Goal: Information Seeking & Learning: Learn about a topic

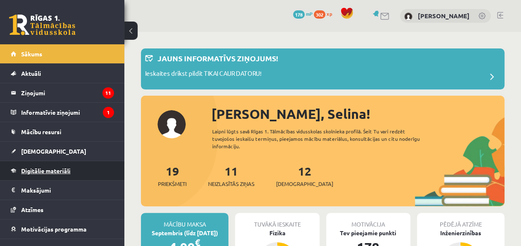
click at [88, 173] on link "Digitālie materiāli" at bounding box center [62, 170] width 103 height 19
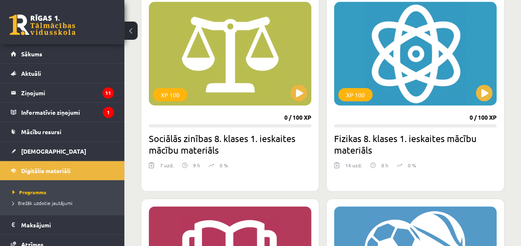
scroll to position [953, 0]
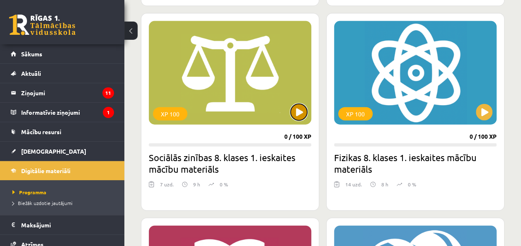
click at [296, 105] on button at bounding box center [299, 112] width 17 height 17
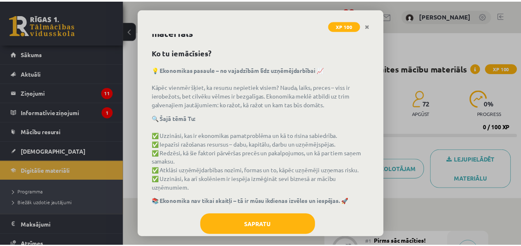
scroll to position [38, 0]
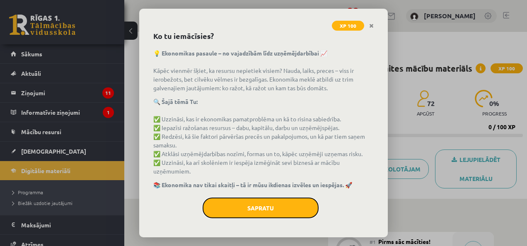
click at [298, 211] on button "Sapratu" at bounding box center [261, 208] width 116 height 21
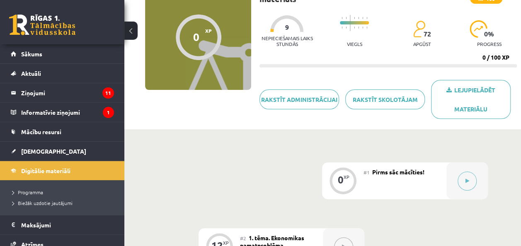
scroll to position [83, 0]
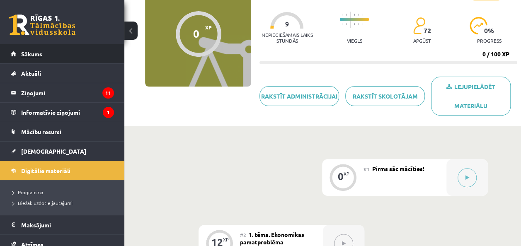
click at [87, 51] on link "Sākums" at bounding box center [62, 53] width 103 height 19
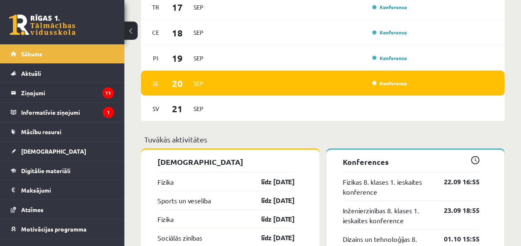
scroll to position [705, 0]
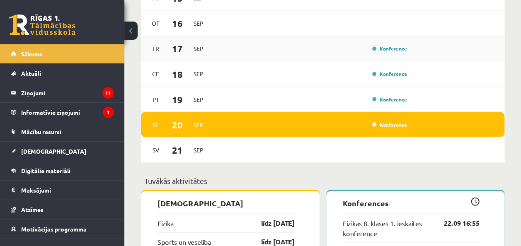
click at [408, 51] on div "Konference" at bounding box center [388, 48] width 41 height 8
click at [386, 49] on link "Konference" at bounding box center [389, 48] width 35 height 7
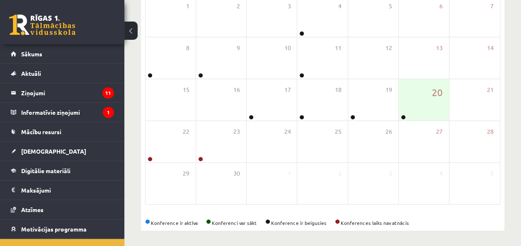
scroll to position [149, 0]
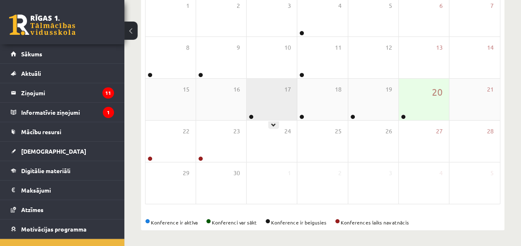
click at [273, 123] on icon at bounding box center [273, 125] width 5 height 5
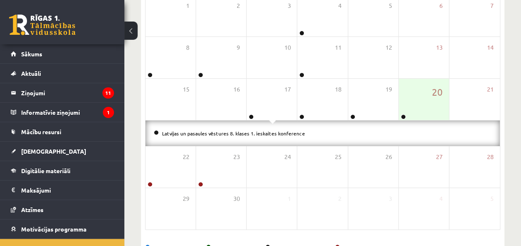
click at [272, 120] on span at bounding box center [272, 122] width 7 height 4
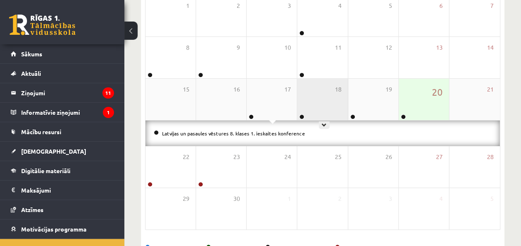
click at [325, 124] on icon at bounding box center [324, 125] width 5 height 5
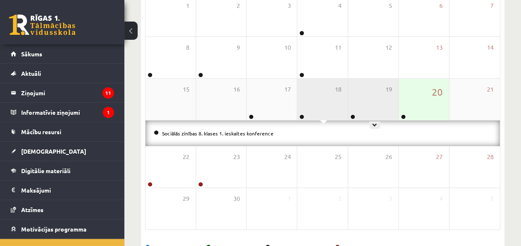
click at [374, 124] on icon at bounding box center [374, 125] width 5 height 5
click at [425, 122] on div "Literatūras 8.klases 1.ieskaites konference" at bounding box center [323, 134] width 354 height 26
click at [424, 114] on div "20" at bounding box center [424, 99] width 50 height 41
click at [242, 130] on link "Sports un veselība 8.klases 1. ieskaites konference" at bounding box center [220, 133] width 117 height 7
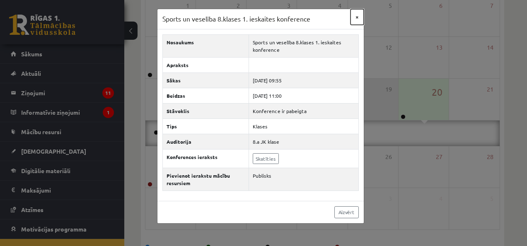
click at [358, 18] on button "×" at bounding box center [357, 17] width 13 height 16
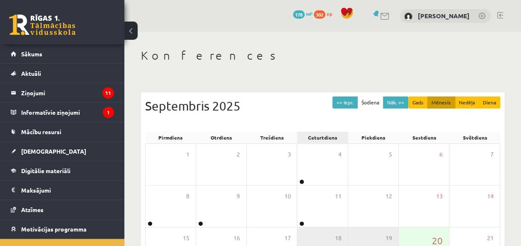
scroll to position [0, 0]
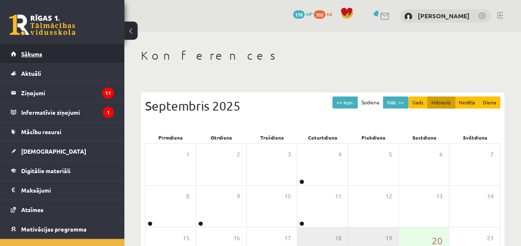
click at [87, 55] on link "Sākums" at bounding box center [62, 53] width 103 height 19
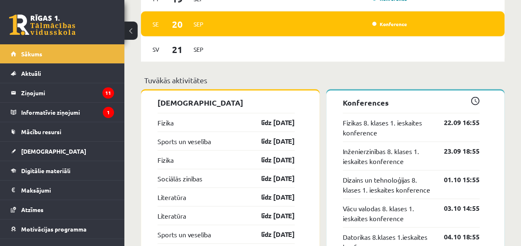
scroll to position [788, 0]
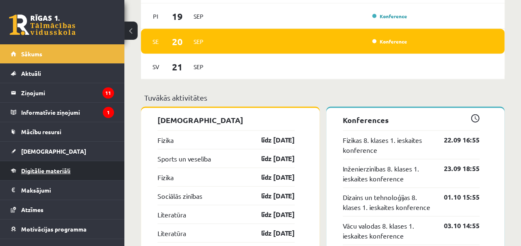
click at [92, 167] on link "Digitālie materiāli" at bounding box center [62, 170] width 103 height 19
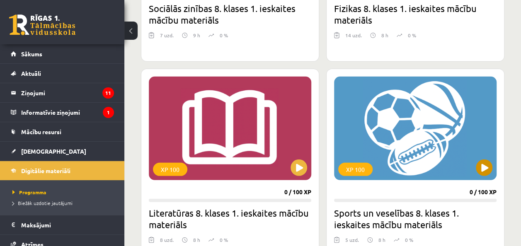
scroll to position [1036, 0]
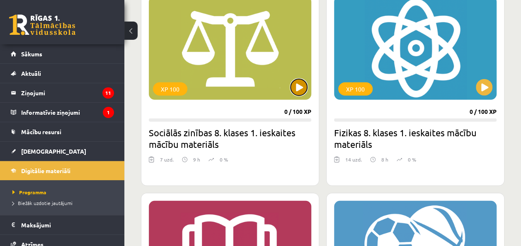
click at [301, 85] on button at bounding box center [299, 87] width 17 height 17
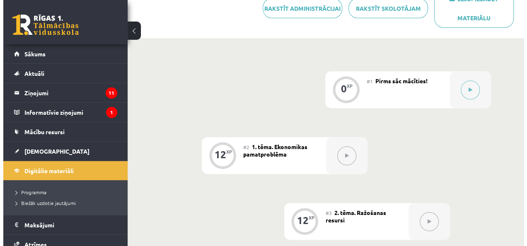
scroll to position [124, 0]
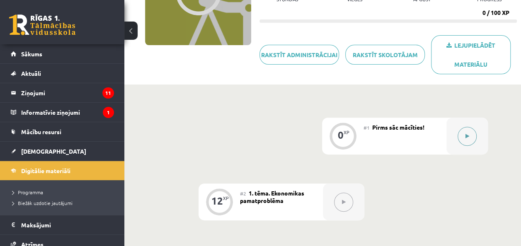
click at [467, 129] on button at bounding box center [467, 136] width 19 height 19
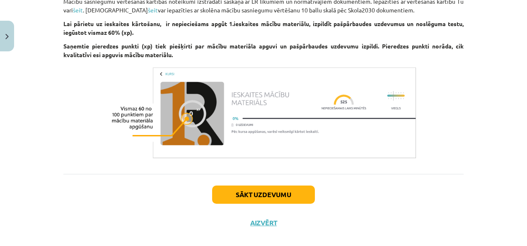
scroll to position [517, 0]
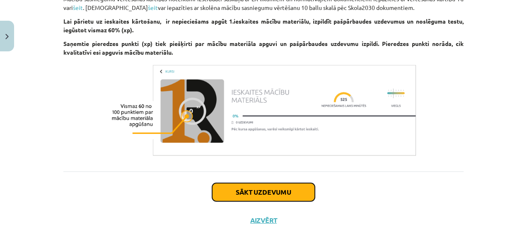
click at [249, 183] on button "Sākt uzdevumu" at bounding box center [263, 192] width 103 height 18
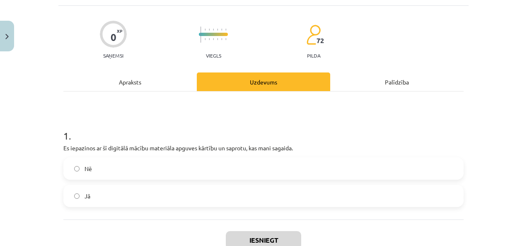
scroll to position [62, 0]
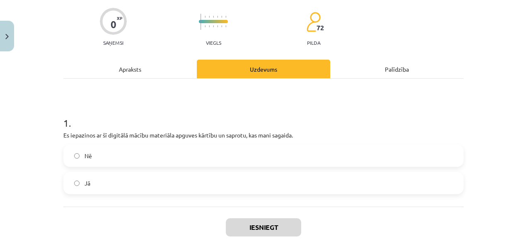
click at [249, 188] on label "Jā" at bounding box center [263, 183] width 399 height 21
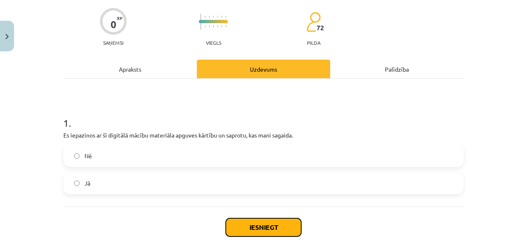
click at [291, 225] on button "Iesniegt" at bounding box center [263, 227] width 75 height 18
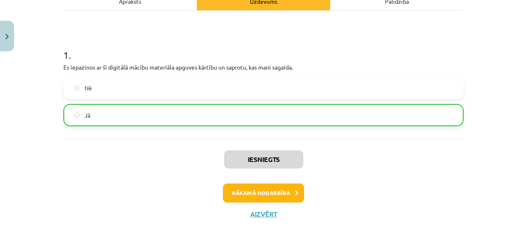
scroll to position [132, 0]
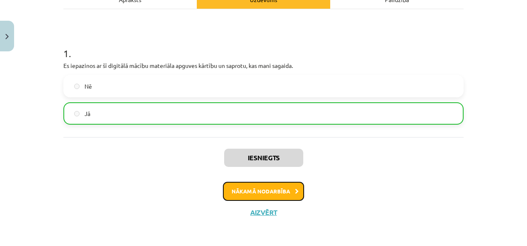
click at [282, 189] on button "Nākamā nodarbība" at bounding box center [263, 191] width 81 height 19
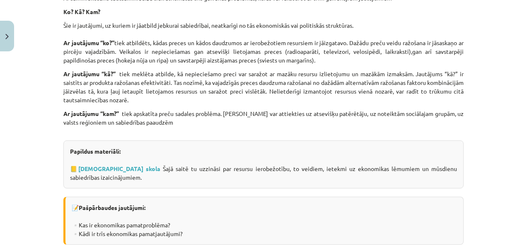
scroll to position [797, 0]
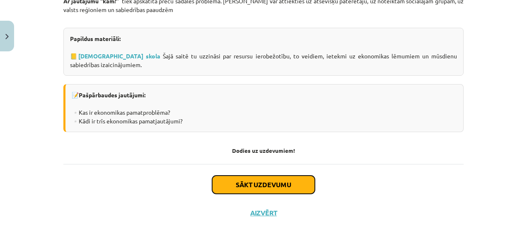
click at [279, 183] on button "Sākt uzdevumu" at bounding box center [263, 185] width 103 height 18
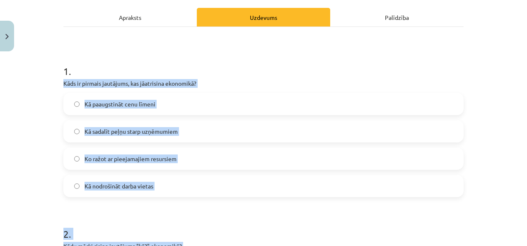
scroll to position [182, 0]
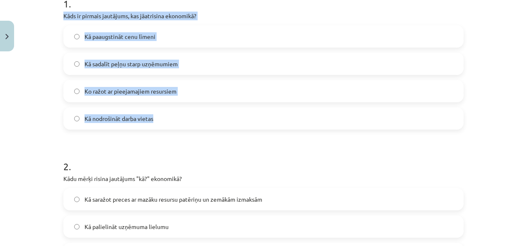
drag, startPoint x: 60, startPoint y: 134, endPoint x: 277, endPoint y: 122, distance: 217.2
click at [277, 122] on div "1 . Kāds ir pirmais jautājums, kas jāatrisina ekonomikā? Kā paaugstināt cenu lī…" at bounding box center [263, 56] width 400 height 146
copy div "Kāds ir pirmais jautājums, kas jāatrisina ekonomikā? Kā paaugstināt cenu līmeni…"
click at [260, 93] on label "Ko ražot ar pieejamajiem resursiem" at bounding box center [263, 91] width 399 height 21
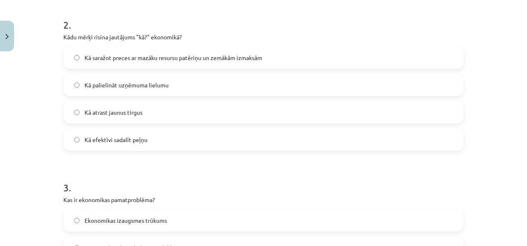
scroll to position [306, 0]
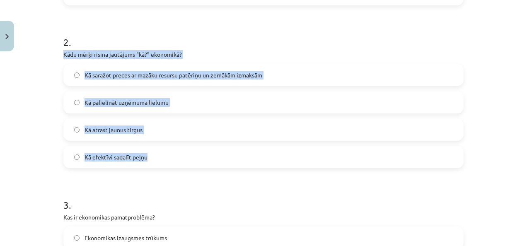
drag, startPoint x: 58, startPoint y: 52, endPoint x: 371, endPoint y: 157, distance: 330.2
click at [371, 157] on div "12 XP Saņemsi Viegls 72 pilda Apraksts Uzdevums Palīdzība 1 . Kāds ir pirmais j…" at bounding box center [263, 240] width 410 height 983
copy div "Kādu mērķi risina jautājums "kā?" ekonomikā? Kā saražot preces ar mazāku resurs…"
click at [315, 72] on label "Kā saražot preces ar mazāku resursu patēriņu un zemākām izmaksām" at bounding box center [263, 75] width 399 height 21
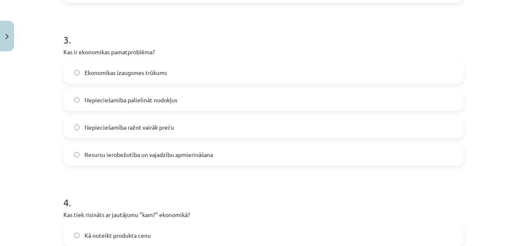
scroll to position [472, 0]
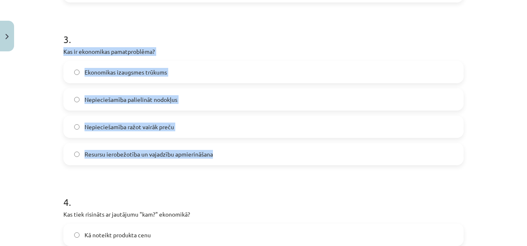
drag, startPoint x: 58, startPoint y: 50, endPoint x: 251, endPoint y: 159, distance: 221.8
click at [251, 159] on div "12 XP Saņemsi Viegls 72 pilda Apraksts Uzdevums Palīdzība 1 . Kāds ir pirmais j…" at bounding box center [263, 74] width 410 height 983
drag, startPoint x: 251, startPoint y: 159, endPoint x: 243, endPoint y: 159, distance: 7.9
copy div "Kas ir ekonomikas pamatproblēma? Ekonomikas izaugsmes trūkums Nepieciešamība pa…"
click at [289, 155] on label "Resursu ierobežotība un vajadzību apmierināšana" at bounding box center [263, 154] width 399 height 21
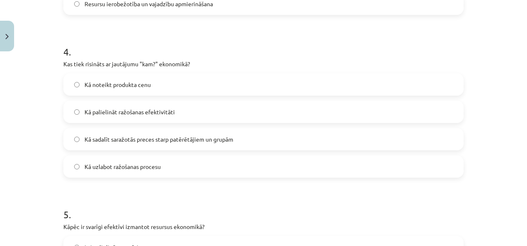
scroll to position [638, 0]
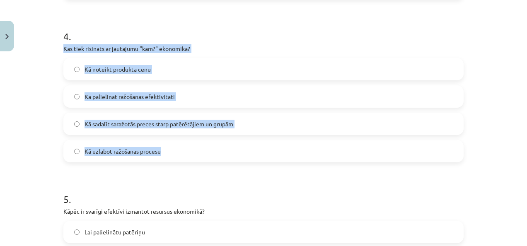
drag, startPoint x: 59, startPoint y: 47, endPoint x: 403, endPoint y: 150, distance: 358.2
copy div "Kas tiek risināts ar jautājumu "kam?" ekonomikā? Kā noteikt produkta cenu Kā pa…"
click at [301, 126] on label "Kā sadalīt saražotās preces starp patērētājiem un grupām" at bounding box center [263, 124] width 399 height 21
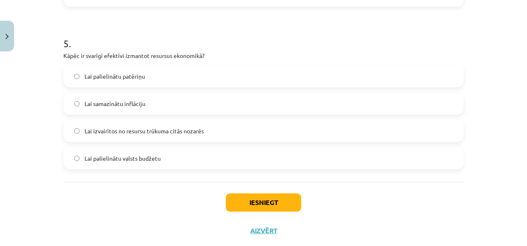
scroll to position [803, 0]
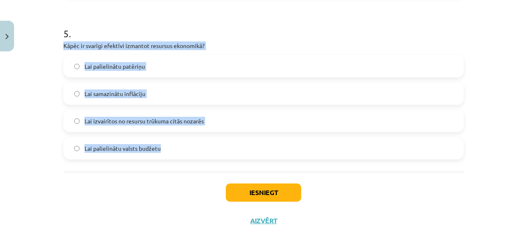
drag, startPoint x: 61, startPoint y: 43, endPoint x: 279, endPoint y: 142, distance: 240.1
click at [279, 142] on div "5 . Kāpēc ir svarīgi efektīvi izmantot resursus ekonomikā? Lai palielinātu patē…" at bounding box center [263, 86] width 400 height 146
copy div "Kāpēc ir svarīgi efektīvi izmantot resursus ekonomikā? Lai palielinātu patēriņu…"
click at [252, 121] on label "Lai izvairītos no resursu trūkuma citās nozarēs" at bounding box center [263, 121] width 399 height 21
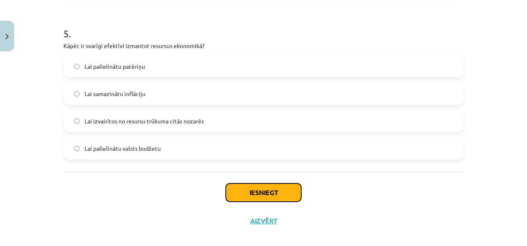
click at [251, 186] on button "Iesniegt" at bounding box center [263, 193] width 75 height 18
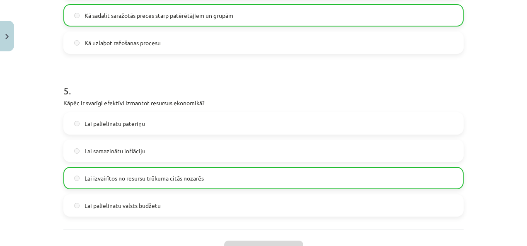
scroll to position [829, 0]
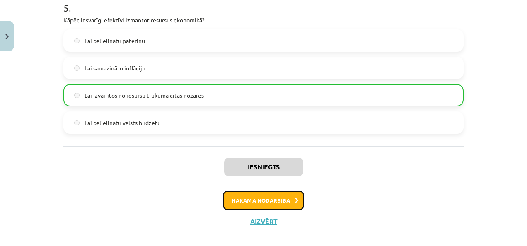
click at [276, 202] on button "Nākamā nodarbība" at bounding box center [263, 200] width 81 height 19
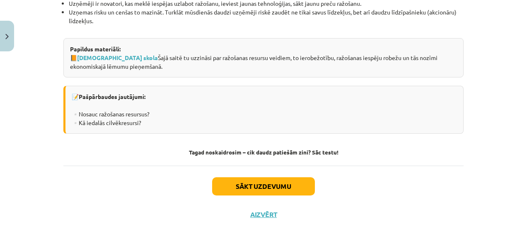
scroll to position [1226, 0]
click at [292, 182] on button "Sākt uzdevumu" at bounding box center [263, 186] width 103 height 18
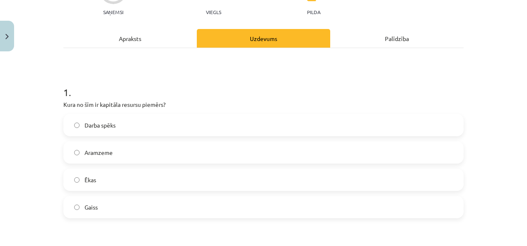
scroll to position [104, 0]
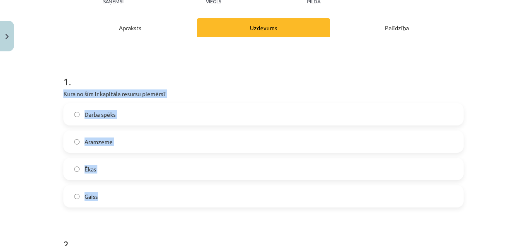
drag, startPoint x: 57, startPoint y: 90, endPoint x: 292, endPoint y: 204, distance: 261.1
copy div "Kura no šīm ir kapitāla resursu piemērs? Darba spēks Aramzeme Ēkas Gaiss"
click at [228, 165] on label "Ēkas" at bounding box center [263, 169] width 399 height 21
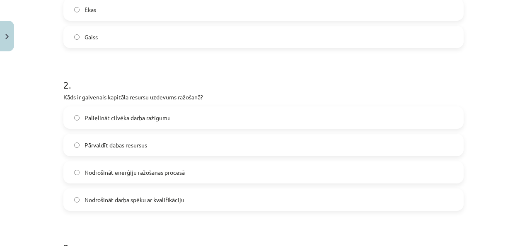
scroll to position [269, 0]
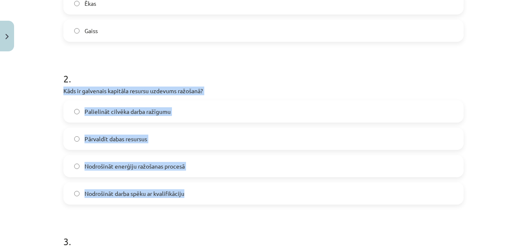
drag, startPoint x: 57, startPoint y: 85, endPoint x: 315, endPoint y: 189, distance: 278.4
copy div "Kāds ir galvenais kapitāla resursu uzdevums ražošanā? Palielināt cilvēka darba …"
click at [252, 111] on label "Palielināt cilvēka darba ražīgumu" at bounding box center [263, 111] width 399 height 21
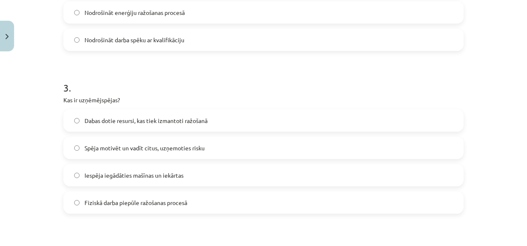
scroll to position [435, 0]
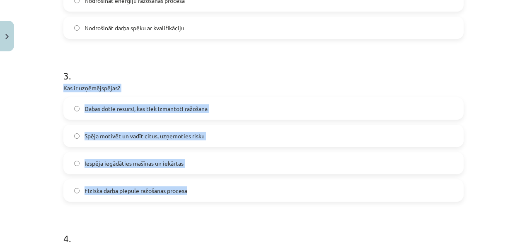
drag, startPoint x: 56, startPoint y: 85, endPoint x: 225, endPoint y: 189, distance: 198.5
click at [225, 189] on div "12 XP Saņemsi Viegls 72 pilda Apraksts Uzdevums Palīdzība 1 . Kura no šīm ir ka…" at bounding box center [263, 111] width 410 height 983
copy div "Kas ir uzņēmējspējas? Dabas dotie resursi, kas tiek izmantoti ražošanā Spēja mo…"
click at [238, 129] on label "Spēja motivēt un vadīt citus, uzņemoties risku" at bounding box center [263, 136] width 399 height 21
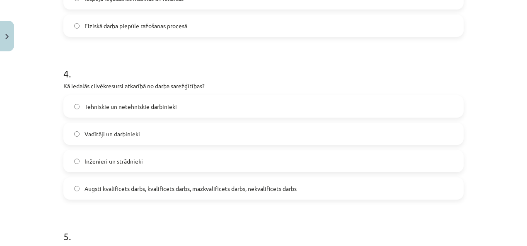
scroll to position [601, 0]
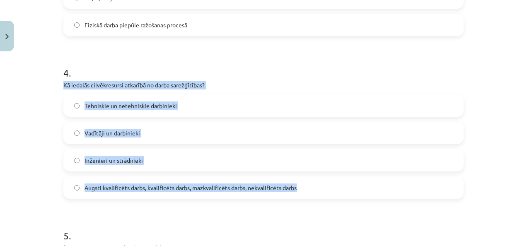
drag, startPoint x: 60, startPoint y: 83, endPoint x: 352, endPoint y: 183, distance: 309.4
copy div "Kā iedalās cilvēkresursi atkarībā no darba sarežģītības? Tehniskie un netehnisk…"
click at [357, 182] on label "Augsti kvalificēts darbs, kvalificēts darbs, mazkvalificēts darbs, nekvalificēt…" at bounding box center [263, 187] width 399 height 21
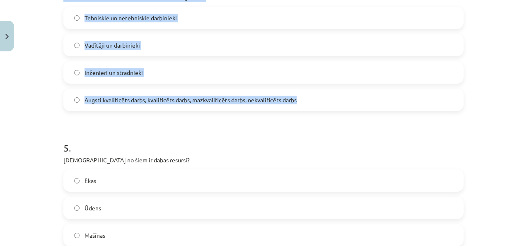
scroll to position [725, 0]
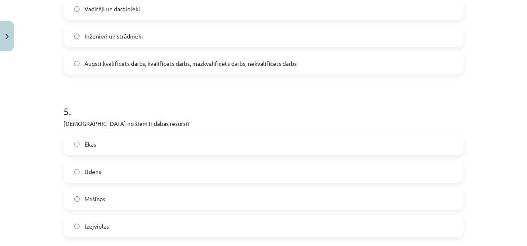
click at [126, 108] on h1 "5 ." at bounding box center [263, 104] width 400 height 26
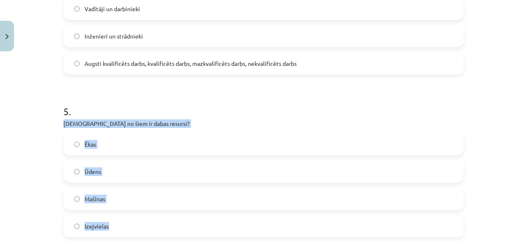
drag, startPoint x: 57, startPoint y: 120, endPoint x: 211, endPoint y: 218, distance: 182.3
copy div "Kuri no šiem ir dabas resursi? Ēkas Ūdens Mašīnas Izejvielas"
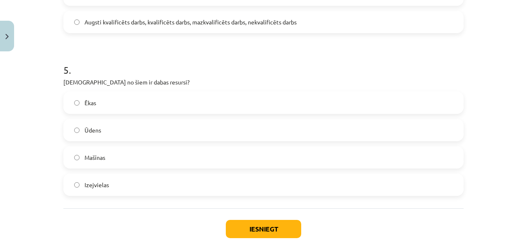
click at [157, 68] on h1 "5 ." at bounding box center [263, 63] width 400 height 26
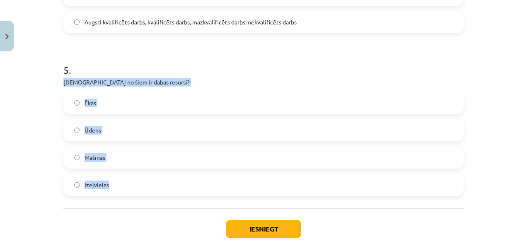
drag, startPoint x: 59, startPoint y: 80, endPoint x: 236, endPoint y: 171, distance: 198.8
drag, startPoint x: 236, startPoint y: 171, endPoint x: 230, endPoint y: 177, distance: 8.5
click at [199, 120] on label "Ūdens" at bounding box center [263, 130] width 399 height 21
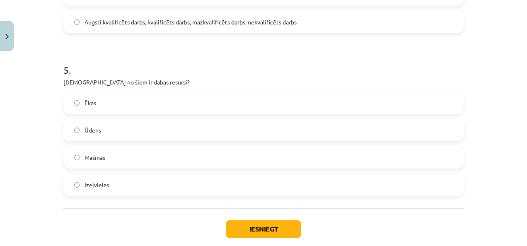
click at [240, 195] on div "Izejvielas" at bounding box center [263, 185] width 400 height 22
click at [235, 183] on label "Izejvielas" at bounding box center [263, 185] width 399 height 21
click at [211, 129] on label "Ūdens" at bounding box center [263, 130] width 399 height 21
click at [259, 226] on button "Iesniegt" at bounding box center [263, 229] width 75 height 18
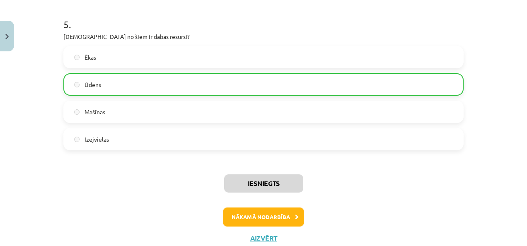
scroll to position [838, 0]
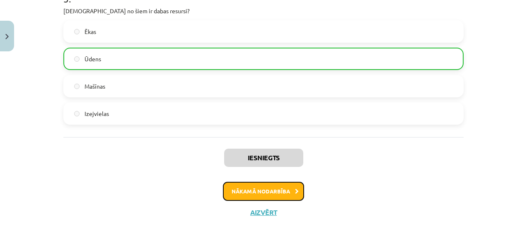
click at [240, 188] on button "Nākamā nodarbība" at bounding box center [263, 191] width 81 height 19
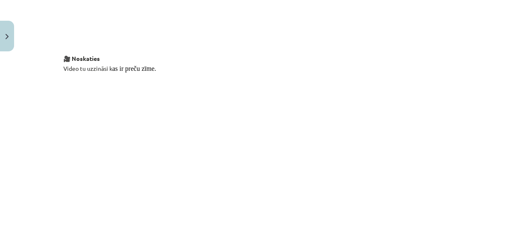
scroll to position [1579, 0]
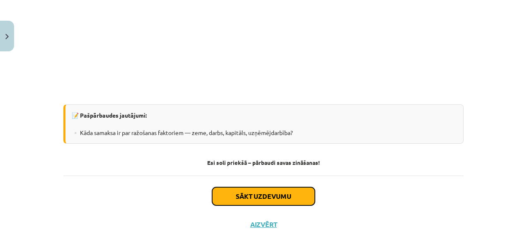
click at [235, 187] on button "Sākt uzdevumu" at bounding box center [263, 196] width 103 height 18
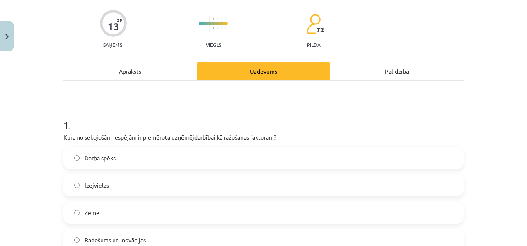
scroll to position [104, 0]
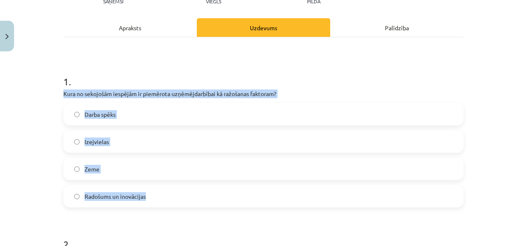
drag, startPoint x: 59, startPoint y: 90, endPoint x: 289, endPoint y: 187, distance: 249.3
click at [242, 196] on label "Radošums un inovācijas" at bounding box center [263, 196] width 399 height 21
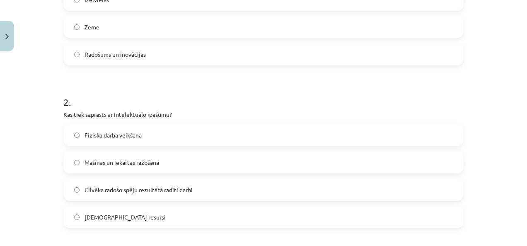
scroll to position [269, 0]
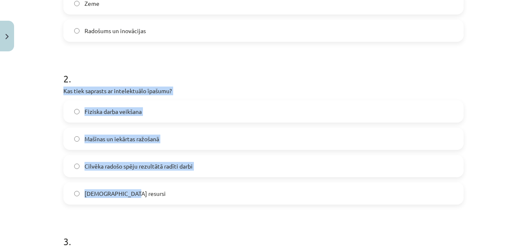
drag, startPoint x: 60, startPoint y: 90, endPoint x: 219, endPoint y: 182, distance: 183.5
click at [219, 182] on div "2 . Kas tiek saprasts ar intelektuālo īpašumu? Fiziska darba veikšana Mašīnas u…" at bounding box center [263, 131] width 400 height 146
click at [245, 163] on label "Cilvēka radošo spēju rezultātā radīti darbi" at bounding box center [263, 166] width 399 height 21
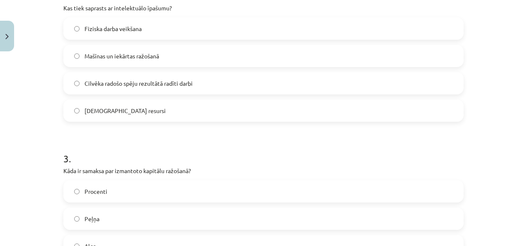
click at [217, 143] on h1 "3 ." at bounding box center [263, 151] width 400 height 26
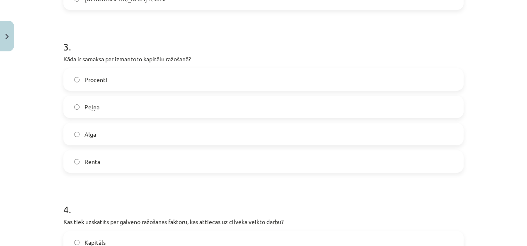
scroll to position [477, 0]
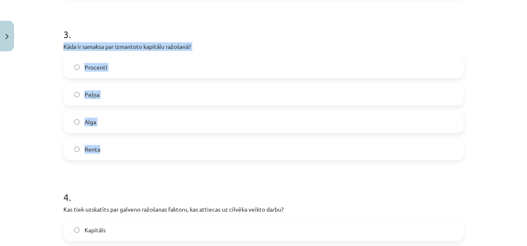
drag, startPoint x: 60, startPoint y: 44, endPoint x: 221, endPoint y: 152, distance: 194.5
click at [221, 152] on div "13 XP Saņemsi Viegls 72 pilda Apraksts Uzdevums Palīdzība 1 . Kura no sekojošām…" at bounding box center [263, 69] width 410 height 983
click at [216, 64] on label "Procenti" at bounding box center [263, 67] width 399 height 21
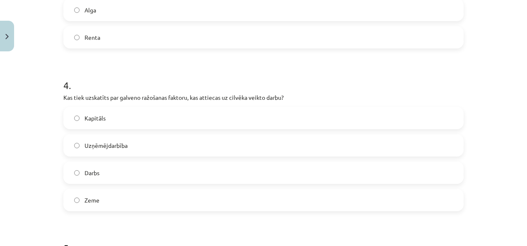
scroll to position [601, 0]
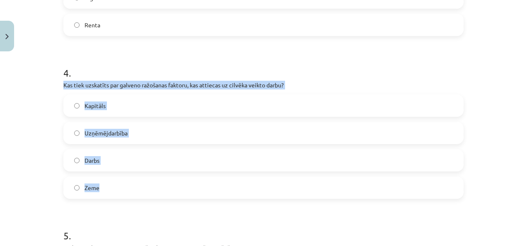
drag, startPoint x: 61, startPoint y: 84, endPoint x: 230, endPoint y: 191, distance: 200.6
click at [230, 191] on div "4 . Kas tiek uzskatīts par galveno ražošanas faktoru, kas attiecas uz cilvēka v…" at bounding box center [263, 126] width 400 height 146
click at [191, 144] on div "Kapitāls Uzņēmējdarbība Darbs Zeme" at bounding box center [263, 147] width 400 height 104
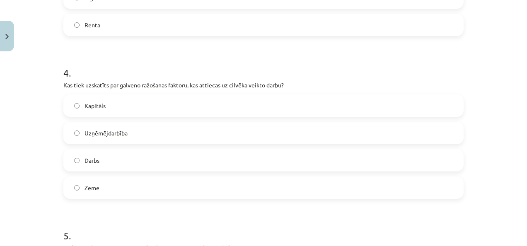
click at [191, 155] on label "Darbs" at bounding box center [263, 160] width 399 height 21
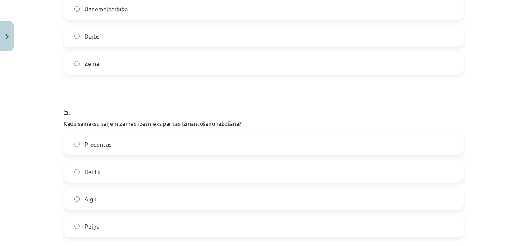
scroll to position [767, 0]
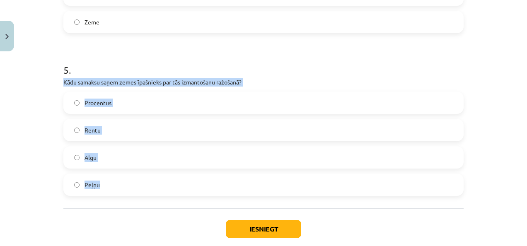
drag, startPoint x: 60, startPoint y: 79, endPoint x: 237, endPoint y: 186, distance: 207.2
click at [180, 124] on label "Rentu" at bounding box center [263, 130] width 399 height 21
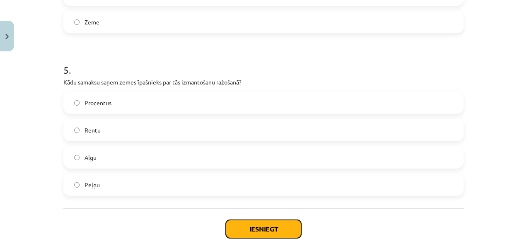
click at [279, 224] on button "Iesniegt" at bounding box center [263, 229] width 75 height 18
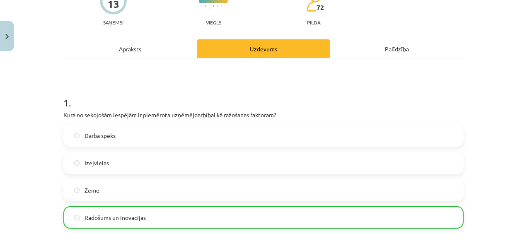
scroll to position [0, 0]
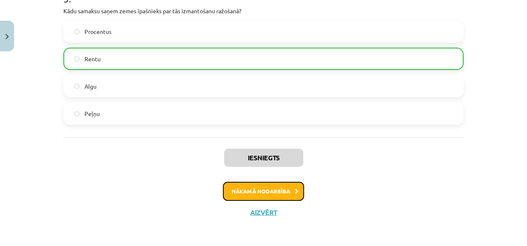
click at [285, 186] on button "Nākamā nodarbība" at bounding box center [263, 191] width 81 height 19
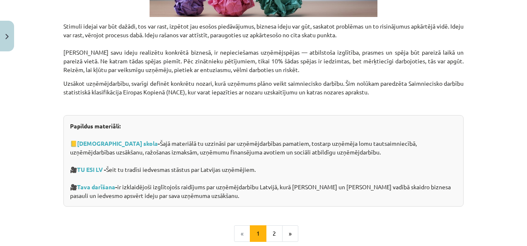
scroll to position [1014, 0]
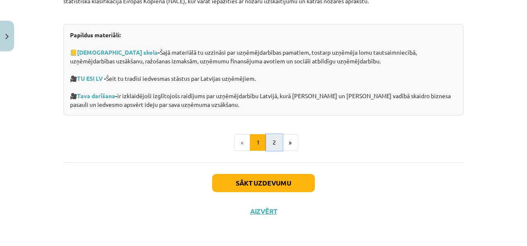
click at [275, 148] on button "2" at bounding box center [274, 142] width 17 height 17
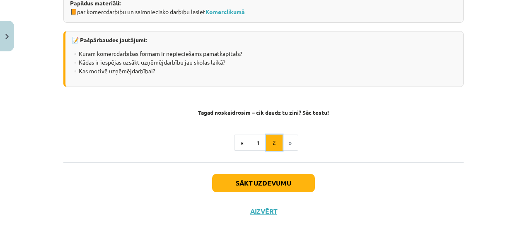
scroll to position [1663, 0]
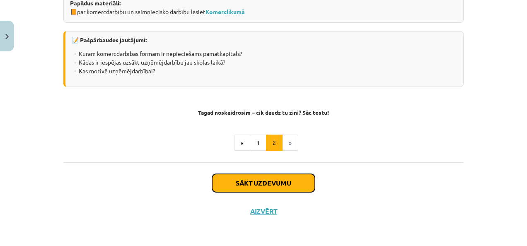
click at [264, 180] on button "Sākt uzdevumu" at bounding box center [263, 183] width 103 height 18
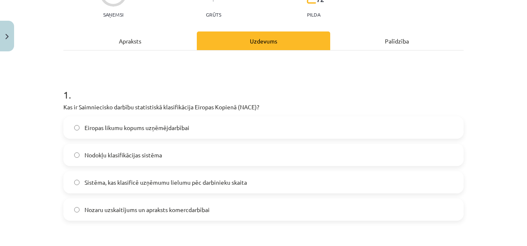
scroll to position [104, 0]
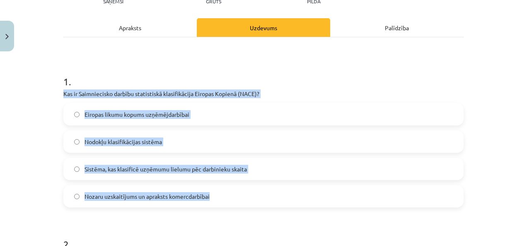
drag, startPoint x: 58, startPoint y: 89, endPoint x: 285, endPoint y: 194, distance: 249.5
click at [281, 195] on label "Nozaru uzskaitījums un apraksts komercdarbībai" at bounding box center [263, 196] width 399 height 21
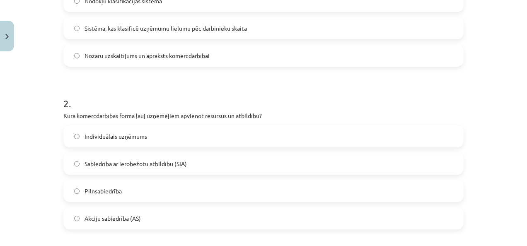
scroll to position [269, 0]
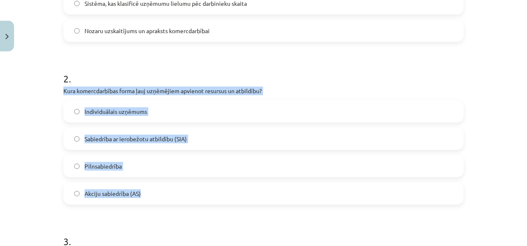
drag, startPoint x: 58, startPoint y: 90, endPoint x: 244, endPoint y: 182, distance: 207.3
click at [140, 168] on label "Pilnsabiedrība" at bounding box center [263, 166] width 399 height 21
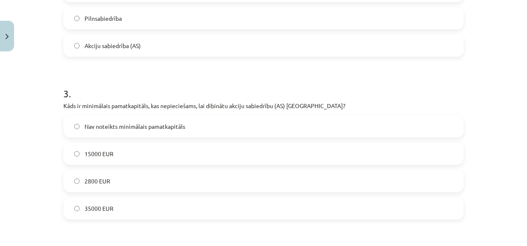
scroll to position [435, 0]
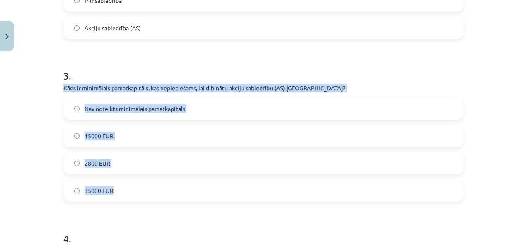
drag, startPoint x: 61, startPoint y: 85, endPoint x: 201, endPoint y: 183, distance: 170.8
click at [201, 183] on div "13 XP Saņemsi Grūts 72 pilda Apraksts Uzdevums Palīdzība 1 . Kas ir Saimniecisk…" at bounding box center [263, 111] width 410 height 983
click at [139, 192] on label "35000 EUR" at bounding box center [263, 190] width 399 height 21
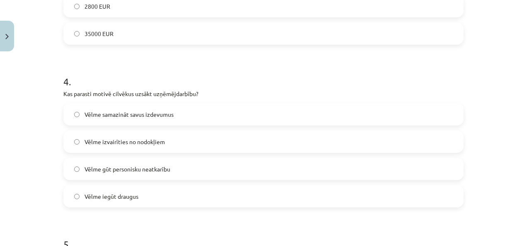
scroll to position [601, 0]
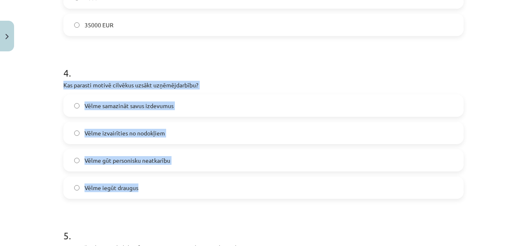
drag, startPoint x: 60, startPoint y: 85, endPoint x: 218, endPoint y: 187, distance: 188.0
click at [218, 187] on div "4 . Kas parasti motivē cilvēkus uzsākt uzņēmējdarbību? Vēlme samazināt savus iz…" at bounding box center [263, 126] width 400 height 146
click at [205, 161] on label "Vēlme gūt personisku neatkarību" at bounding box center [263, 160] width 399 height 21
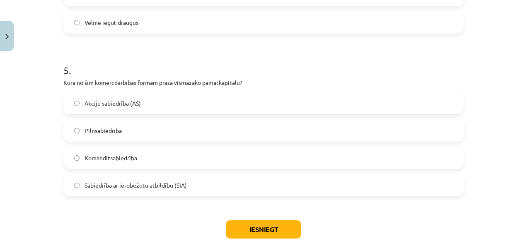
scroll to position [767, 0]
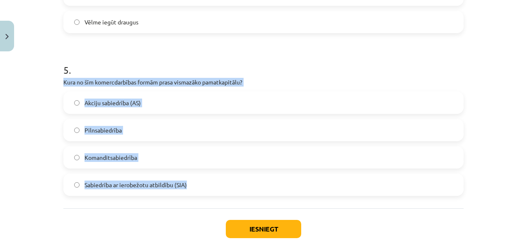
drag, startPoint x: 59, startPoint y: 80, endPoint x: 253, endPoint y: 185, distance: 220.7
click at [181, 129] on label "Pilnsabiedrība" at bounding box center [263, 130] width 399 height 21
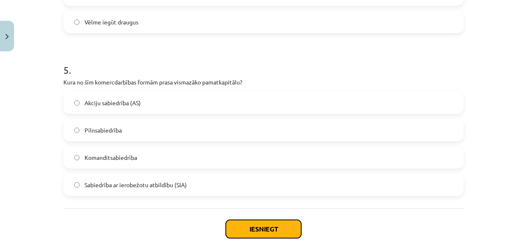
click at [272, 227] on button "Iesniegt" at bounding box center [263, 229] width 75 height 18
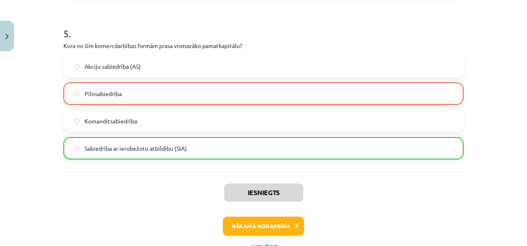
scroll to position [838, 0]
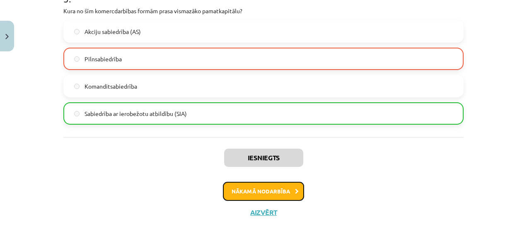
click at [274, 189] on button "Nākamā nodarbība" at bounding box center [263, 191] width 81 height 19
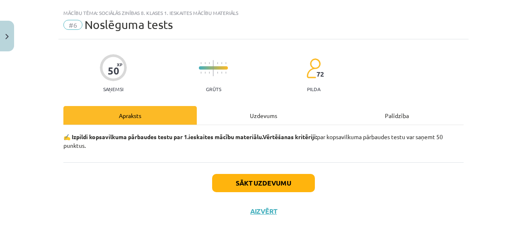
scroll to position [15, 0]
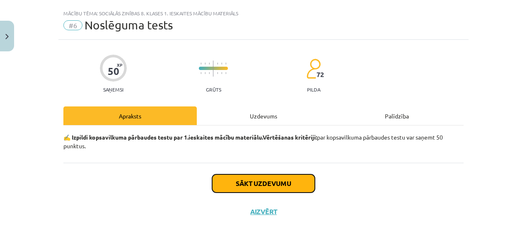
click at [277, 178] on button "Sākt uzdevumu" at bounding box center [263, 184] width 103 height 18
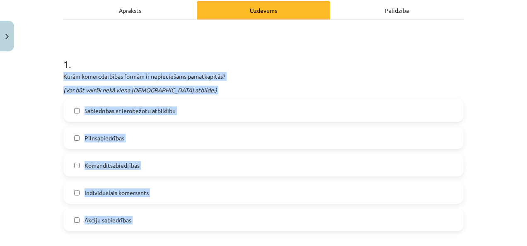
scroll to position [140, 0]
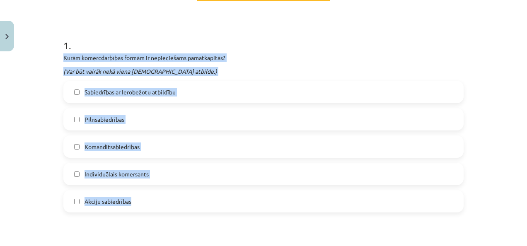
drag, startPoint x: 60, startPoint y: 99, endPoint x: 260, endPoint y: 202, distance: 224.7
click at [260, 202] on div "1 . Kurām komercdarbības formām ir nepieciešams pamatkapitās? (Var būt vairāk n…" at bounding box center [263, 118] width 400 height 187
click at [219, 91] on label "Sabiedrības ar Ierobežotu atbildību" at bounding box center [263, 92] width 399 height 21
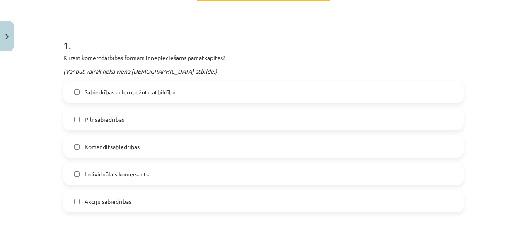
click at [253, 42] on h1 "1 ." at bounding box center [263, 38] width 400 height 26
click at [147, 204] on label "Akciju sabiedrības" at bounding box center [263, 201] width 399 height 21
click at [144, 141] on label "Komanditsabiedrības" at bounding box center [263, 146] width 399 height 21
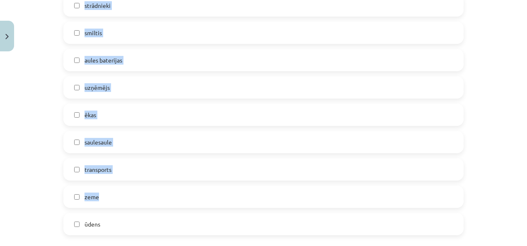
scroll to position [513, 0]
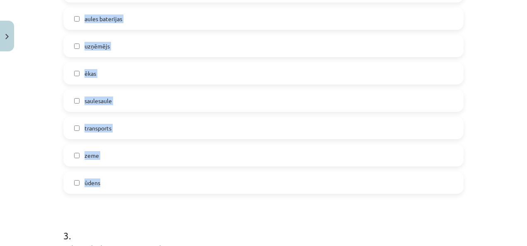
drag, startPoint x: 57, startPoint y: 49, endPoint x: 277, endPoint y: 182, distance: 256.1
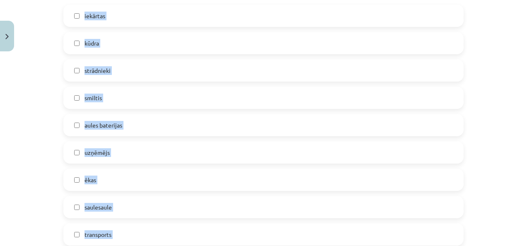
scroll to position [388, 0]
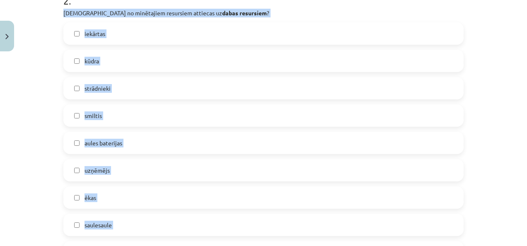
click at [4, 93] on div "**********" at bounding box center [263, 123] width 527 height 246
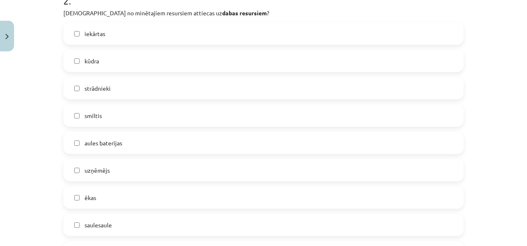
click at [147, 58] on label "kūdra" at bounding box center [263, 61] width 399 height 21
click at [162, 106] on label "smiltis" at bounding box center [263, 115] width 399 height 21
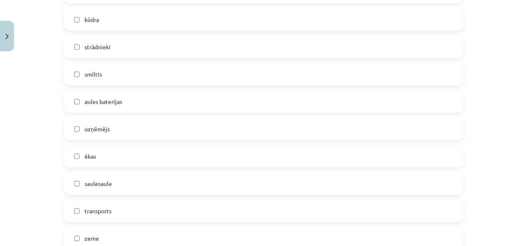
click at [163, 176] on label "saulesaule" at bounding box center [263, 183] width 399 height 21
click at [97, 240] on label "zeme" at bounding box center [263, 238] width 399 height 21
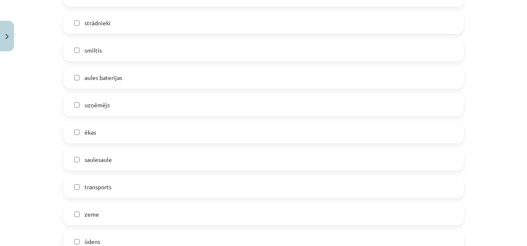
scroll to position [471, 0]
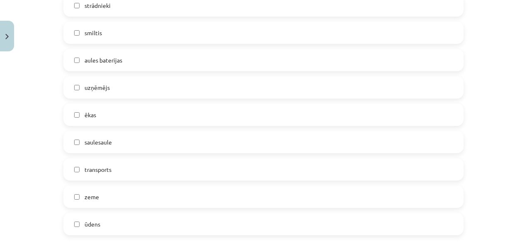
click at [116, 221] on label "ūdens" at bounding box center [263, 224] width 399 height 21
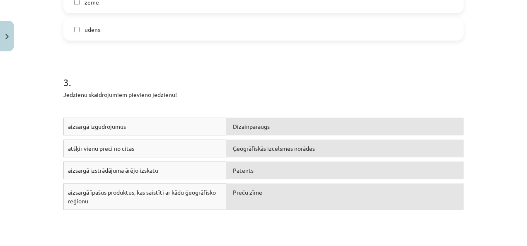
scroll to position [679, 0]
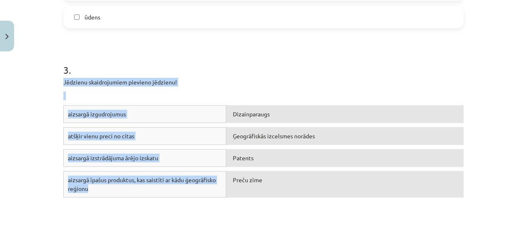
drag, startPoint x: 60, startPoint y: 79, endPoint x: 197, endPoint y: 196, distance: 180.0
click at [197, 196] on div "3 . Jēdzienu skaidrojumiem pievieno jēdzienu! aizsargā izgudrojumus Dizainparau…" at bounding box center [263, 131] width 400 height 197
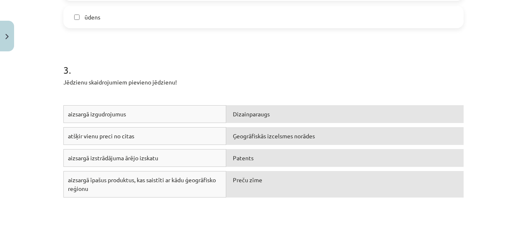
drag, startPoint x: 197, startPoint y: 196, endPoint x: 271, endPoint y: 62, distance: 152.5
click at [271, 61] on h1 "3 ." at bounding box center [263, 63] width 400 height 26
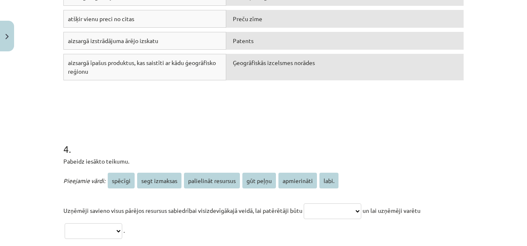
scroll to position [844, 0]
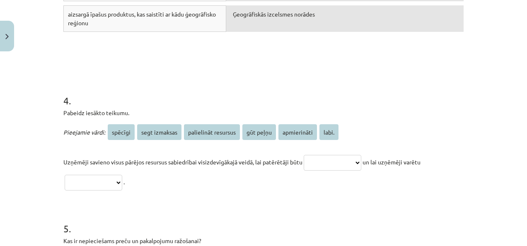
drag, startPoint x: 58, startPoint y: 156, endPoint x: 60, endPoint y: 148, distance: 8.0
drag, startPoint x: 61, startPoint y: 111, endPoint x: 146, endPoint y: 112, distance: 85.4
click at [146, 112] on p "Pabeidz iesākto teikumu." at bounding box center [263, 113] width 400 height 9
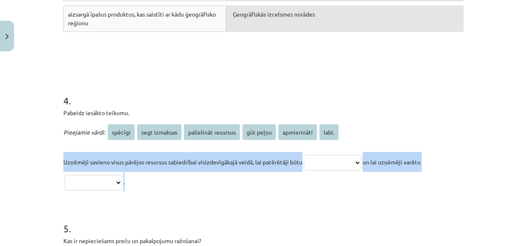
drag, startPoint x: 60, startPoint y: 158, endPoint x: 309, endPoint y: 184, distance: 250.9
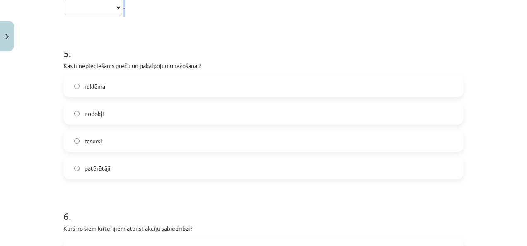
scroll to position [1060, 0]
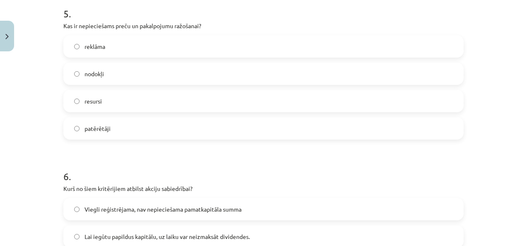
click at [509, 95] on div "**********" at bounding box center [263, 123] width 527 height 246
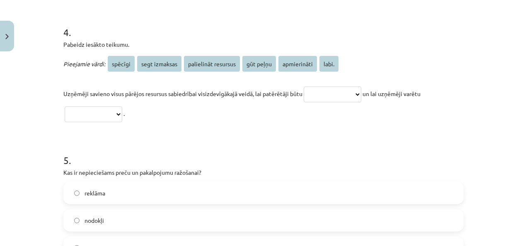
scroll to position [894, 0]
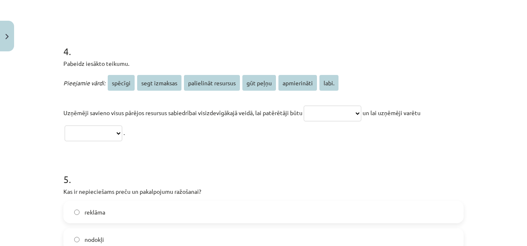
click at [122, 130] on select "**********" at bounding box center [94, 134] width 58 height 16
select select "*********"
click at [65, 126] on select "**********" at bounding box center [94, 134] width 58 height 16
click at [361, 110] on select "**********" at bounding box center [333, 114] width 58 height 16
select select "**********"
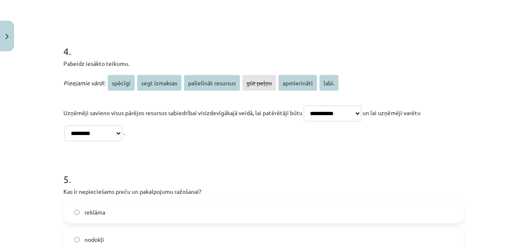
click at [304, 106] on select "**********" at bounding box center [333, 114] width 58 height 16
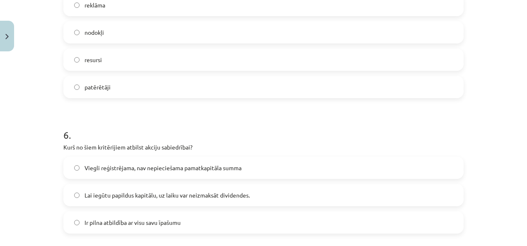
scroll to position [1018, 0]
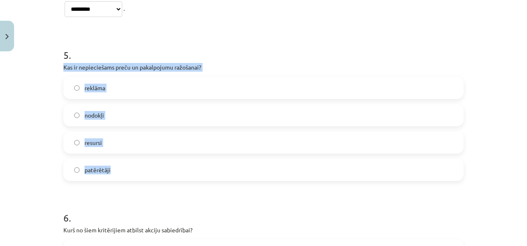
drag, startPoint x: 60, startPoint y: 68, endPoint x: 248, endPoint y: 163, distance: 210.2
click at [248, 163] on div "5 . Kas ir nepieciešams preču un pakalpojumu ražošanai? reklāma nodokļi resursi…" at bounding box center [263, 108] width 400 height 146
click at [176, 138] on label "resursi" at bounding box center [263, 142] width 399 height 21
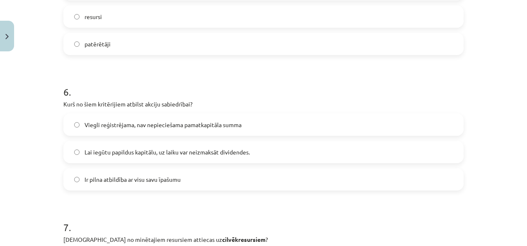
scroll to position [1184, 0]
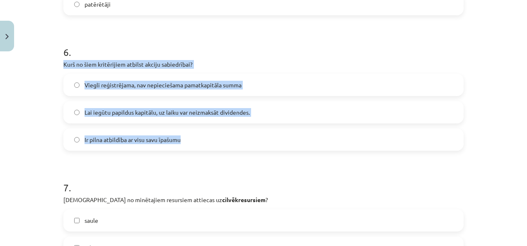
drag, startPoint x: 58, startPoint y: 63, endPoint x: 270, endPoint y: 128, distance: 222.0
click at [296, 130] on label "Ir pilna atbildība ar visu savu īpašumu" at bounding box center [263, 139] width 399 height 21
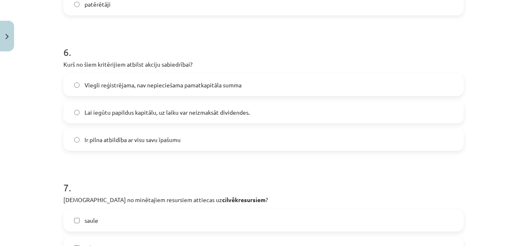
click at [301, 112] on label "Lai iegūtu papildus kapitālu, uz laiku var neizmaksāt dividendes." at bounding box center [263, 112] width 399 height 21
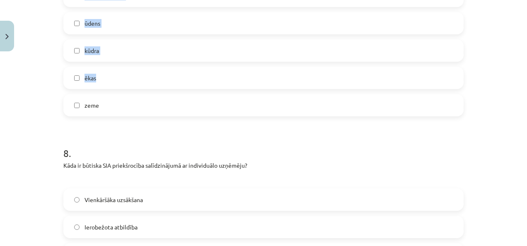
scroll to position [1557, 0]
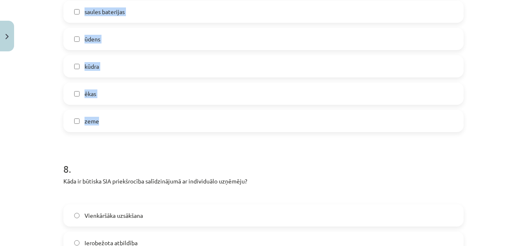
drag, startPoint x: 57, startPoint y: 71, endPoint x: 260, endPoint y: 111, distance: 206.6
drag, startPoint x: 260, startPoint y: 111, endPoint x: 253, endPoint y: 107, distance: 8.2
click at [159, 150] on h1 "8 ." at bounding box center [263, 162] width 400 height 26
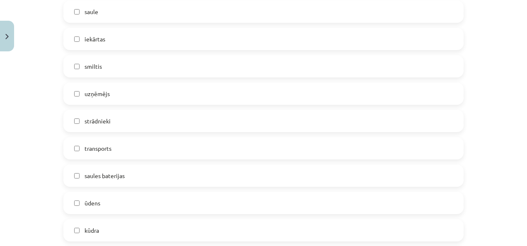
scroll to position [1391, 0]
click at [142, 90] on label "uzņēmējs" at bounding box center [263, 95] width 399 height 21
click at [145, 116] on label "strādnieki" at bounding box center [263, 122] width 399 height 21
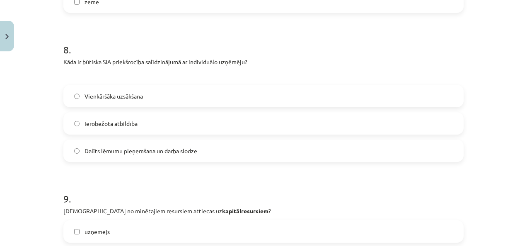
scroll to position [1681, 0]
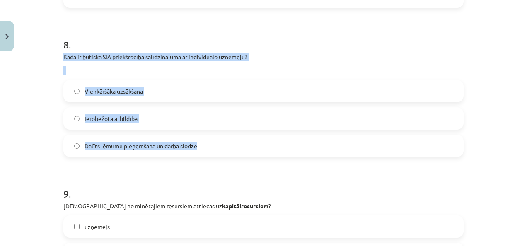
drag, startPoint x: 59, startPoint y: 56, endPoint x: 264, endPoint y: 137, distance: 219.8
click at [211, 118] on label "Ierobežota atbildība" at bounding box center [263, 118] width 399 height 21
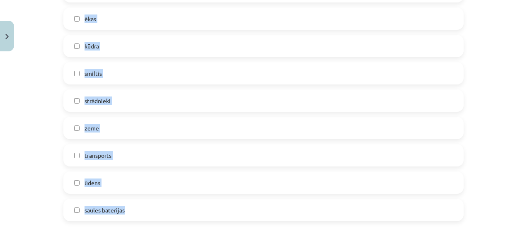
scroll to position [2013, 0]
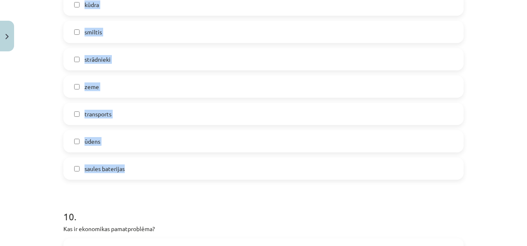
drag, startPoint x: 58, startPoint y: 36, endPoint x: 271, endPoint y: 172, distance: 252.3
drag, startPoint x: 271, startPoint y: 172, endPoint x: 267, endPoint y: 163, distance: 9.5
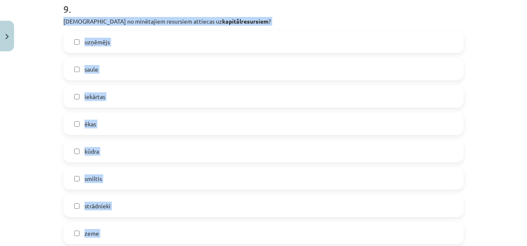
scroll to position [1847, 0]
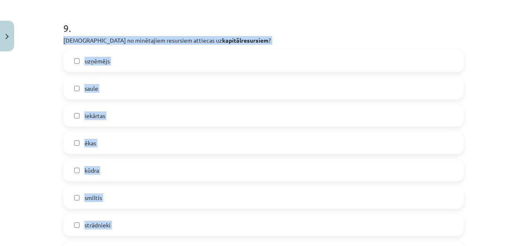
click at [147, 114] on label "iekārtas" at bounding box center [263, 115] width 399 height 21
click at [144, 136] on label "ēkas" at bounding box center [263, 143] width 399 height 21
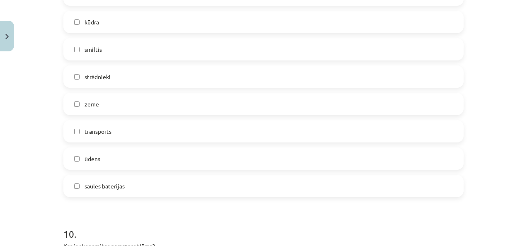
scroll to position [2013, 0]
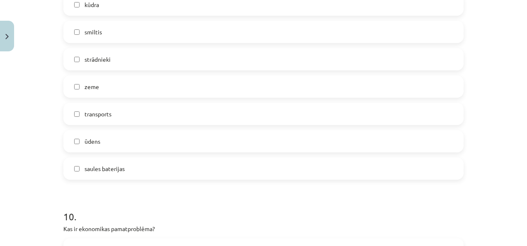
click at [207, 116] on label "transports" at bounding box center [263, 114] width 399 height 21
click at [218, 166] on label "saules baterijas" at bounding box center [263, 168] width 399 height 21
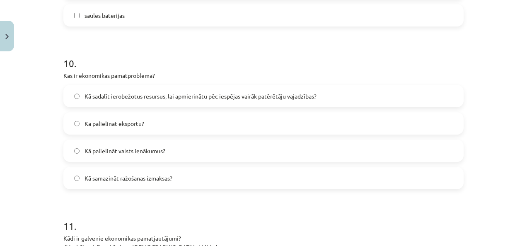
scroll to position [2179, 0]
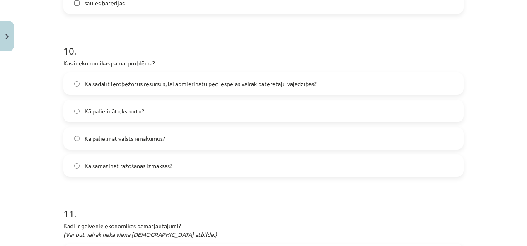
drag, startPoint x: 59, startPoint y: 61, endPoint x: 263, endPoint y: 161, distance: 226.6
click at [348, 83] on label "Kā sadalīt ierobežotus resursus, lai apmierinātu pēc iespējas vairāk patērētāju…" at bounding box center [263, 83] width 399 height 21
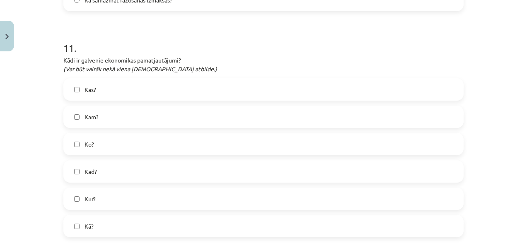
scroll to position [2386, 0]
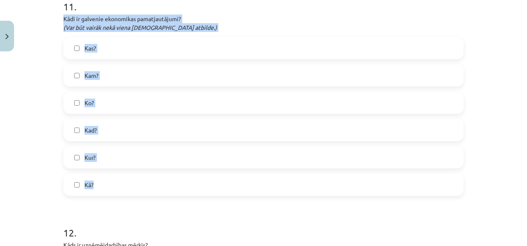
drag, startPoint x: 59, startPoint y: 19, endPoint x: 279, endPoint y: 184, distance: 275.1
click at [155, 96] on label "Ko?" at bounding box center [263, 102] width 399 height 21
click at [148, 180] on label "Kā?" at bounding box center [263, 185] width 399 height 21
click at [252, 24] on p "Kādi ir galvenie ekonomikas pamatjautājumi? (Var būt vairāk nekā viena pareizā …" at bounding box center [263, 23] width 400 height 17
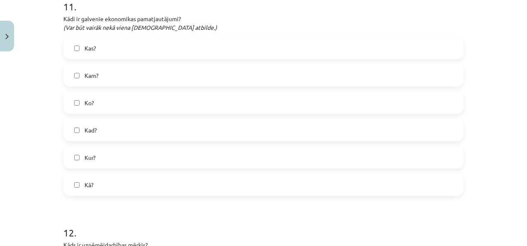
click at [247, 74] on label "Kam?" at bounding box center [263, 75] width 399 height 21
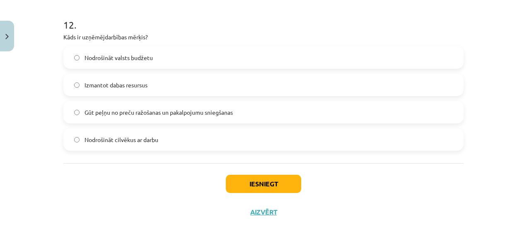
scroll to position [2595, 0]
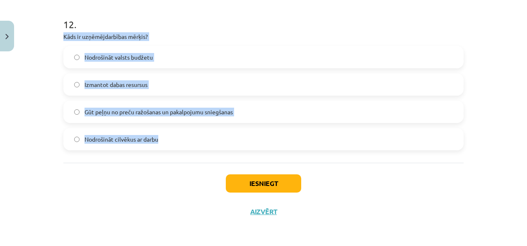
drag, startPoint x: 57, startPoint y: 33, endPoint x: 303, endPoint y: 133, distance: 265.6
click at [255, 105] on label "Gūt peļņu no preču ražošanas un pakalpojumu sniegšanas" at bounding box center [263, 112] width 399 height 21
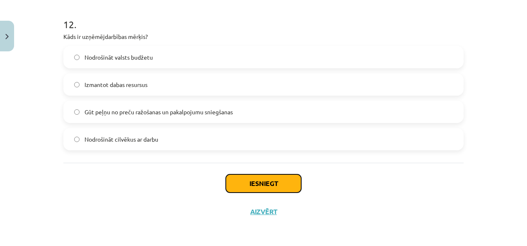
click at [253, 178] on button "Iesniegt" at bounding box center [263, 184] width 75 height 18
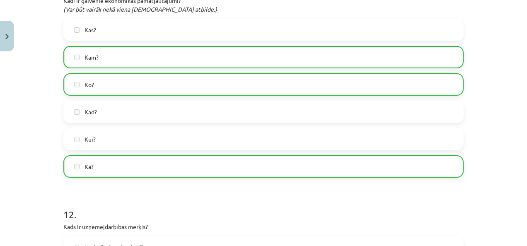
scroll to position [2621, 0]
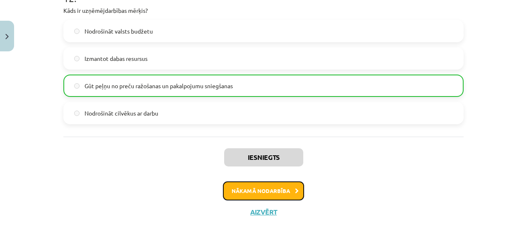
click at [268, 188] on button "Nākamā nodarbība" at bounding box center [263, 191] width 81 height 19
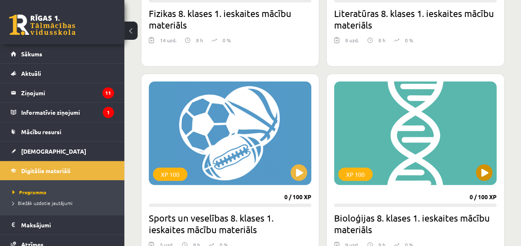
scroll to position [1119, 0]
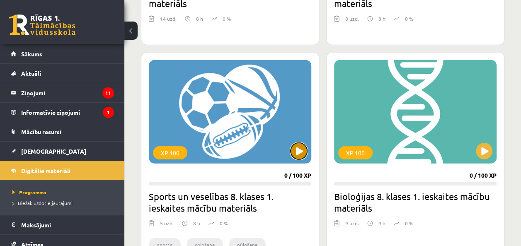
drag, startPoint x: 300, startPoint y: 146, endPoint x: 296, endPoint y: 146, distance: 4.6
click at [300, 146] on button at bounding box center [299, 151] width 17 height 17
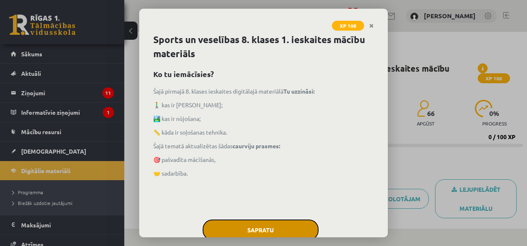
click at [297, 220] on button "Sapratu" at bounding box center [261, 230] width 116 height 21
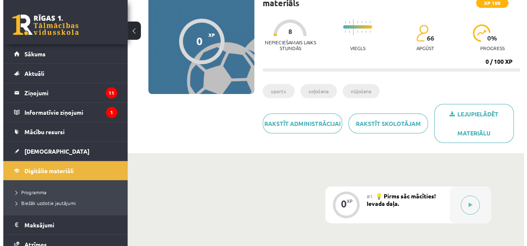
scroll to position [83, 0]
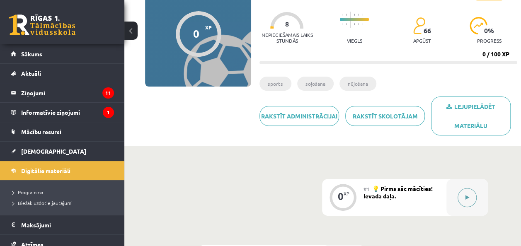
click at [470, 196] on button at bounding box center [467, 197] width 19 height 19
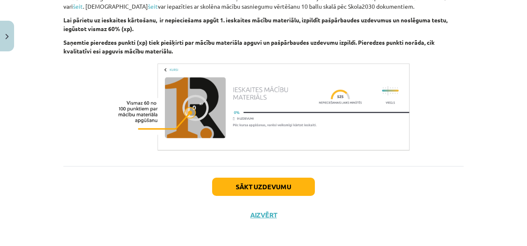
scroll to position [342, 0]
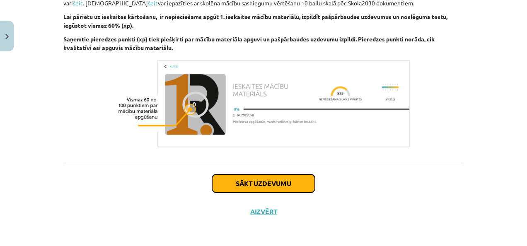
click at [286, 186] on button "Sākt uzdevumu" at bounding box center [263, 184] width 103 height 18
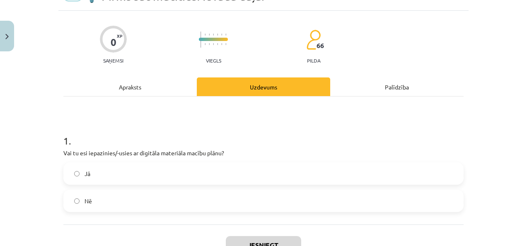
scroll to position [62, 0]
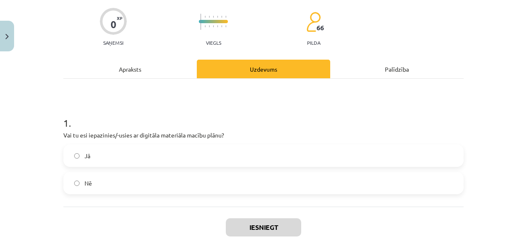
click at [287, 150] on label "Jā" at bounding box center [263, 156] width 399 height 21
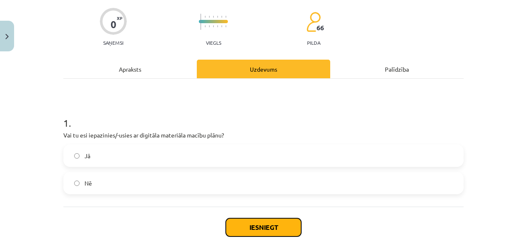
click at [281, 227] on button "Iesniegt" at bounding box center [263, 227] width 75 height 18
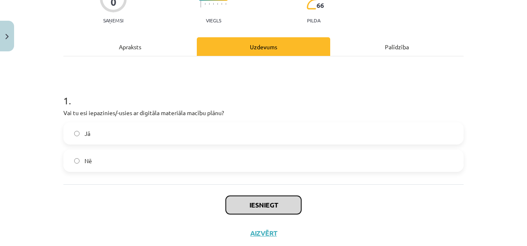
scroll to position [104, 0]
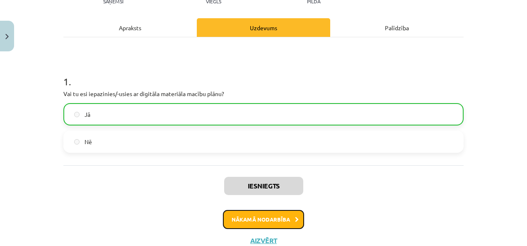
click at [280, 216] on button "Nākamā nodarbība" at bounding box center [263, 219] width 81 height 19
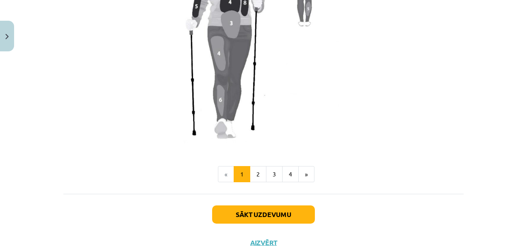
scroll to position [759, 0]
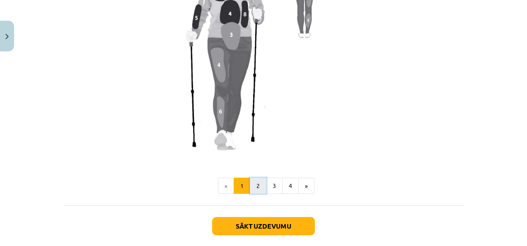
click at [260, 182] on button "2" at bounding box center [258, 186] width 17 height 17
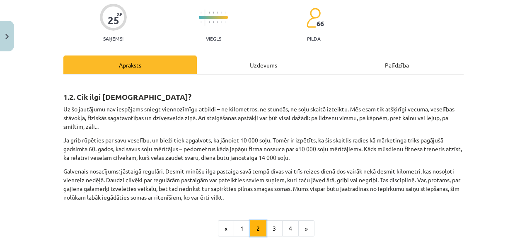
scroll to position [65, 0]
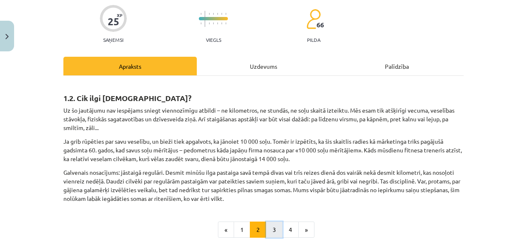
click at [269, 227] on button "3" at bounding box center [274, 230] width 17 height 17
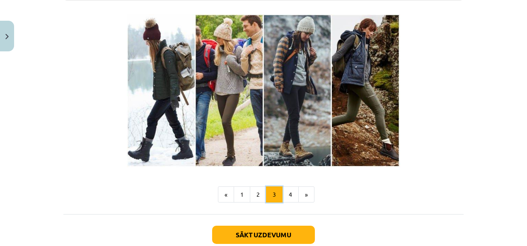
scroll to position [314, 0]
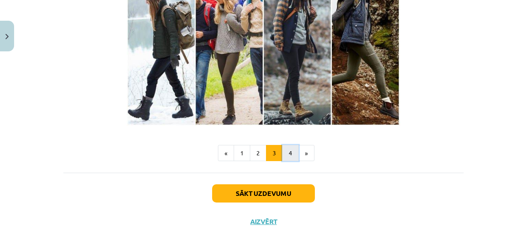
click at [290, 155] on button "4" at bounding box center [290, 153] width 17 height 17
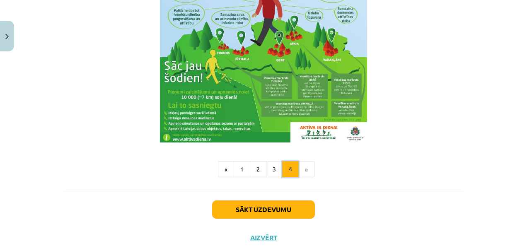
scroll to position [1097, 0]
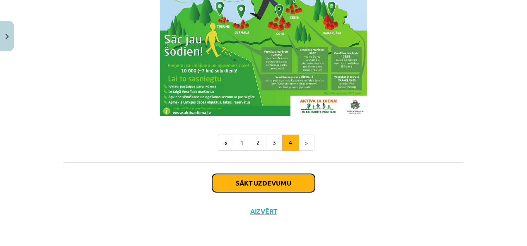
click at [283, 181] on button "Sākt uzdevumu" at bounding box center [263, 183] width 103 height 18
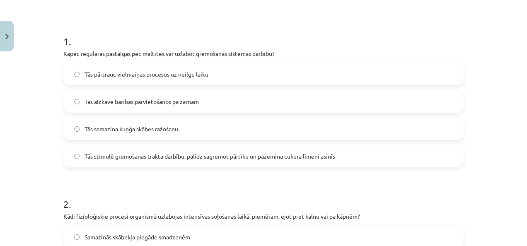
scroll to position [145, 0]
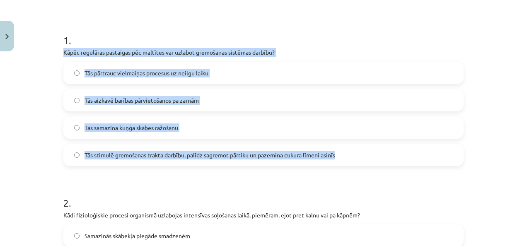
drag, startPoint x: 61, startPoint y: 50, endPoint x: 392, endPoint y: 149, distance: 345.7
click at [392, 149] on div "1 . Kāpēc regulāras pastaigas pēc maltītes var uzlabot gremošanas sistēmas darb…" at bounding box center [263, 93] width 400 height 146
copy div "Kāpēc regulāras pastaigas pēc maltītes var uzlabot gremošanas sistēmas darbību?…"
click at [355, 155] on label "Tās stimulē gremošanas trakta darbību, palīdz sagremot pārtiku un pazemina cuku…" at bounding box center [263, 155] width 399 height 21
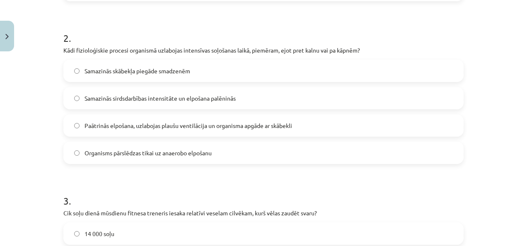
scroll to position [311, 0]
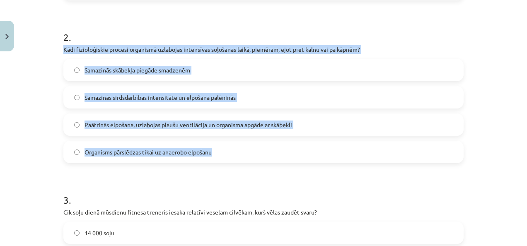
drag, startPoint x: 60, startPoint y: 46, endPoint x: 370, endPoint y: 151, distance: 327.2
click at [370, 151] on div "25 XP Saņemsi Viegls 66 pilda Apraksts Uzdevums Palīdzība 1 . Kāpēc regulāras p…" at bounding box center [263, 235] width 410 height 983
copy div "Kādi fizioloģiskie procesi organismā uzlabojas intensīvas soļošanas laikā, piem…"
click at [339, 126] on label "Paātrinās elpošana, uzlabojas plaušu ventilācija un organisma apgāde ar skābekli" at bounding box center [263, 124] width 399 height 21
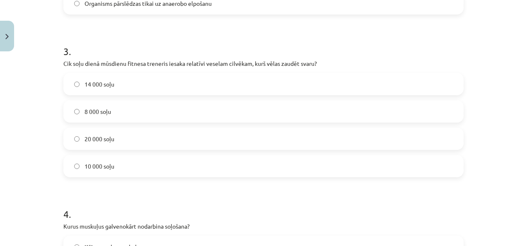
scroll to position [477, 0]
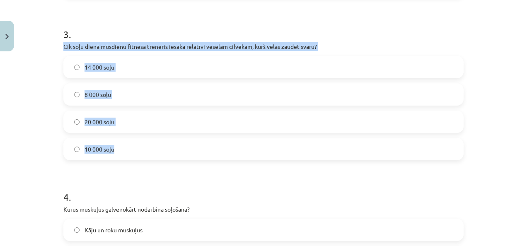
drag, startPoint x: 61, startPoint y: 42, endPoint x: 268, endPoint y: 140, distance: 229.2
click at [268, 140] on div "3 . Cik soļu dienā mūsdienu fitnesa treneris iesaka relatīvi veselam cilvēkam, …" at bounding box center [263, 87] width 400 height 146
copy div "Cik soļu dienā mūsdienu fitnesa treneris iesaka relatīvi veselam cilvēkam, kurš…"
click at [167, 145] on label "10 000 soļu" at bounding box center [263, 149] width 399 height 21
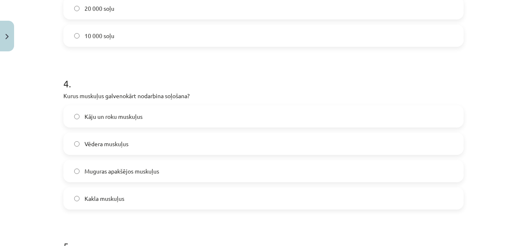
scroll to position [601, 0]
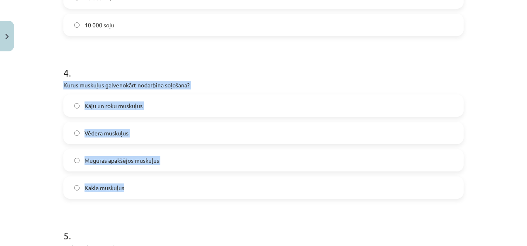
drag, startPoint x: 61, startPoint y: 84, endPoint x: 188, endPoint y: 181, distance: 160.4
click at [188, 181] on div "4 . Kurus muskuļus galvenokārt nodarbina soļošana? Kāju un roku muskuļus Vēdera…" at bounding box center [263, 126] width 400 height 146
copy div "Kurus muskuļus galvenokārt nodarbina soļošana? Kāju un roku muskuļus Vēdera mus…"
click at [202, 100] on label "Kāju un roku muskuļus" at bounding box center [263, 105] width 399 height 21
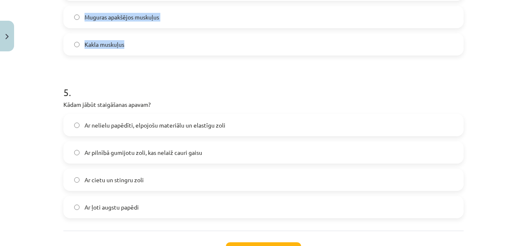
scroll to position [767, 0]
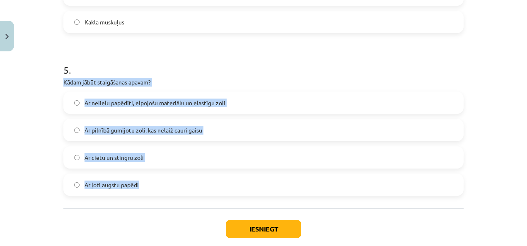
drag, startPoint x: 57, startPoint y: 80, endPoint x: 254, endPoint y: 182, distance: 221.8
copy div "Kādam jābūt staigāšanas apavam? Ar nelielu papēdīti, elpojošu materiālu un elas…"
click at [278, 104] on label "Ar nelielu papēdīti, elpojošu materiālu un elastīgu zoli" at bounding box center [263, 102] width 399 height 21
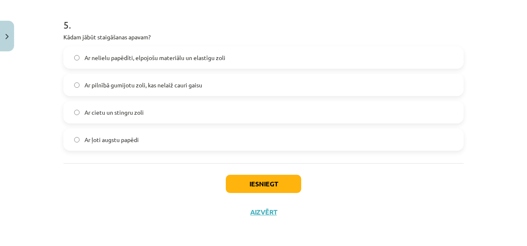
scroll to position [813, 0]
click at [288, 183] on button "Iesniegt" at bounding box center [263, 184] width 75 height 18
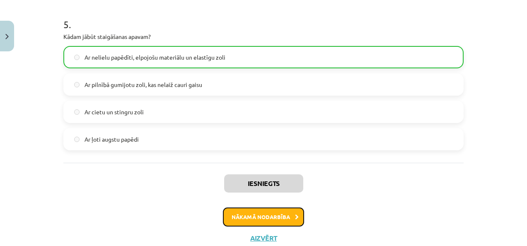
click at [268, 211] on button "Nākamā nodarbība" at bounding box center [263, 217] width 81 height 19
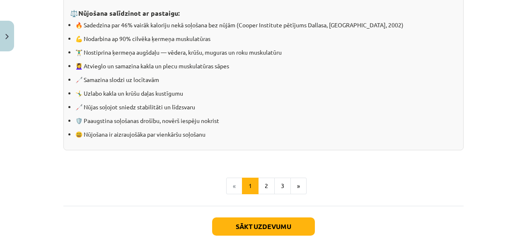
scroll to position [891, 0]
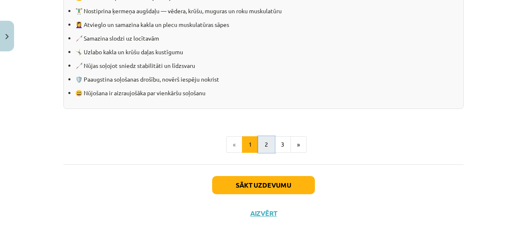
click at [264, 144] on button "2" at bounding box center [266, 144] width 17 height 17
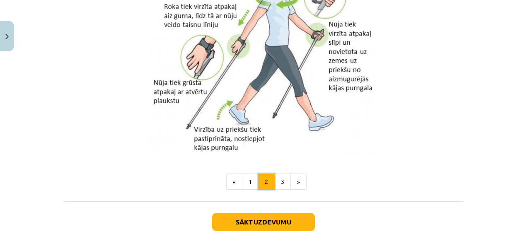
scroll to position [1723, 0]
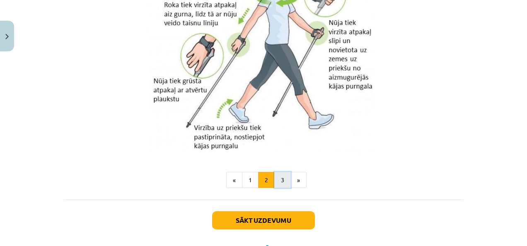
click at [285, 174] on button "3" at bounding box center [282, 180] width 17 height 17
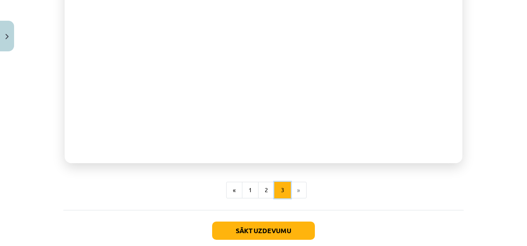
scroll to position [302, 0]
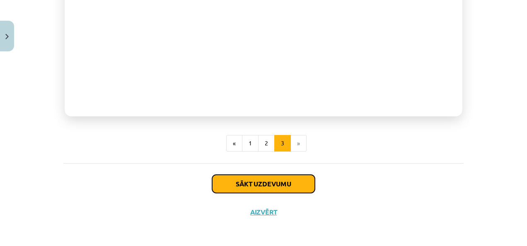
click at [262, 182] on button "Sākt uzdevumu" at bounding box center [263, 184] width 103 height 18
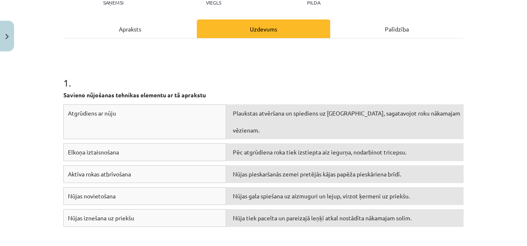
scroll to position [104, 0]
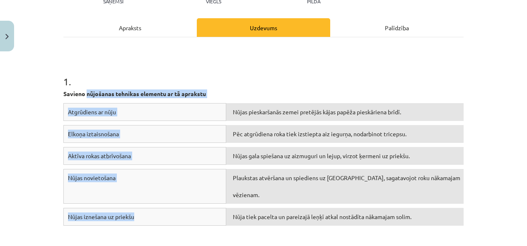
drag, startPoint x: 83, startPoint y: 93, endPoint x: 192, endPoint y: 194, distance: 148.1
click at [192, 194] on div "1 . Savieno nūjošanas tehnikas elementu ar tā aprakstu Atgrūdiens ar nūju Nūjas…" at bounding box center [263, 137] width 400 height 185
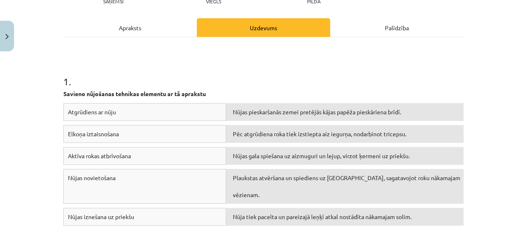
drag, startPoint x: 192, startPoint y: 194, endPoint x: 107, endPoint y: 55, distance: 162.6
click at [107, 54] on div "1 . Savieno nūjošanas tehnikas elementu ar tā aprakstu Atgrūdiens ar nūju Nūjas…" at bounding box center [263, 137] width 400 height 185
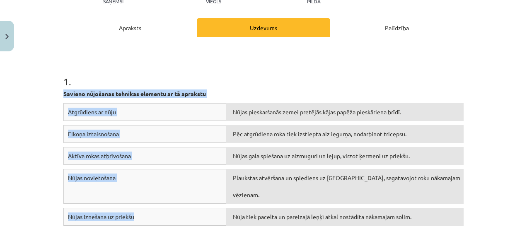
drag, startPoint x: 61, startPoint y: 92, endPoint x: 201, endPoint y: 199, distance: 176.6
copy div "Savieno nūjošanas tehnikas elementu ar tā aprakstu Atgrūdiens ar nūju Nūjas pie…"
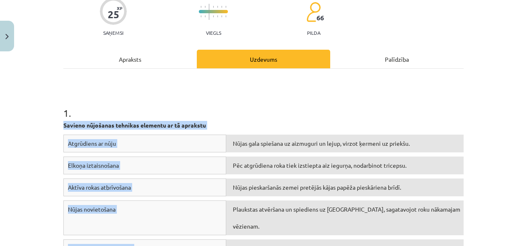
scroll to position [62, 0]
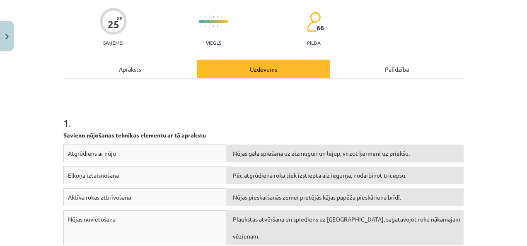
click at [348, 97] on div "1 . Savieno nūjošanas tehnikas elementu ar tā aprakstu Atgrūdiens ar nūju Nūjas…" at bounding box center [263, 178] width 400 height 185
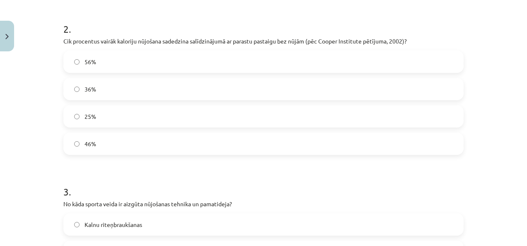
scroll to position [352, 0]
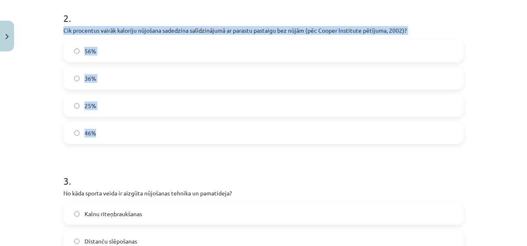
drag, startPoint x: 58, startPoint y: 27, endPoint x: 295, endPoint y: 129, distance: 258.1
click at [295, 129] on div "25 XP Saņemsi Viegls 66 pilda Apraksts Uzdevums Palīdzība 1 . Savieno nūjošanas…" at bounding box center [263, 124] width 410 height 843
copy div "Cik procentus vairāk kaloriju nūjošana sadedzina salīdzinājumā ar parastu pasta…"
click at [200, 116] on div "56% 36% 25% 46%" at bounding box center [263, 92] width 400 height 104
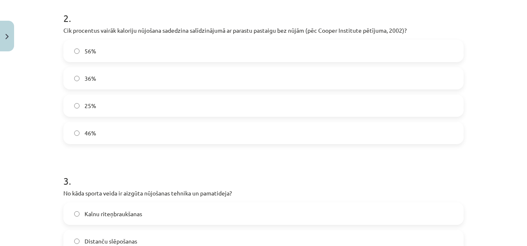
click at [214, 135] on label "46%" at bounding box center [263, 133] width 399 height 21
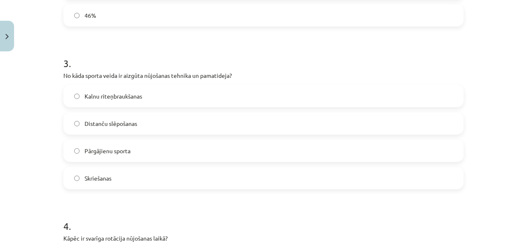
scroll to position [477, 0]
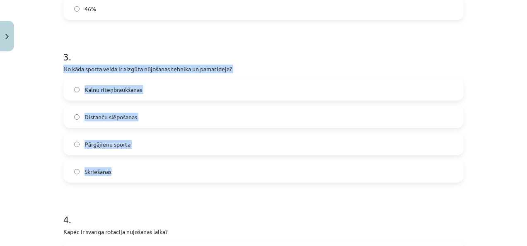
drag, startPoint x: 64, startPoint y: 62, endPoint x: 249, endPoint y: 160, distance: 209.4
click at [249, 160] on div "3 . No kāda sporta veida ir aizgūta nūjošanas tehnika un pamatideja? Kalnu rite…" at bounding box center [263, 109] width 400 height 146
copy div "No kāda sporta veida ir aizgūta nūjošanas tehnika un pamatideja? Kalnu riteņbra…"
click at [202, 114] on label "Distanču slēpošanas" at bounding box center [263, 117] width 399 height 21
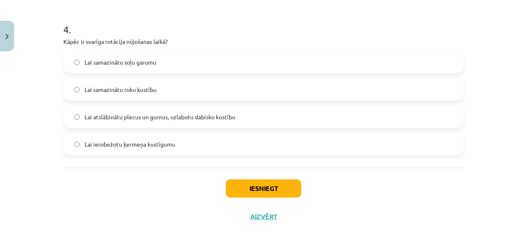
scroll to position [670, 0]
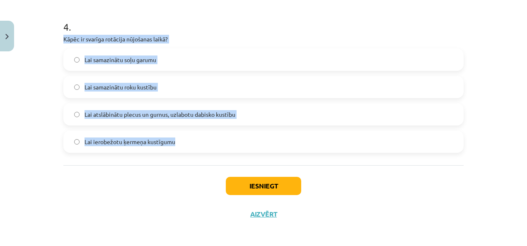
drag, startPoint x: 60, startPoint y: 35, endPoint x: 335, endPoint y: 135, distance: 292.8
click at [335, 135] on div "4 . Kāpēc ir svarīga rotācija nūjošanas laikā? Lai samazinātu soļu garumu Lai s…" at bounding box center [263, 80] width 400 height 146
copy div "Kāpēc ir svarīga rotācija nūjošanas laikā? Lai samazinātu soļu garumu Lai samaz…"
click at [250, 111] on label "Lai atslābinātu plecus un gurnus, uzlabotu dabisko kustību" at bounding box center [263, 114] width 399 height 21
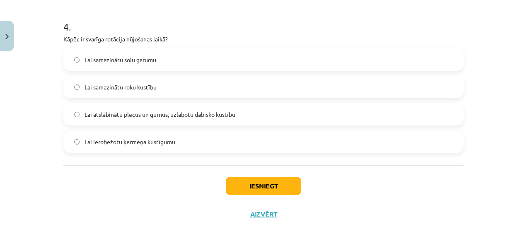
click at [175, 204] on div "Iesniegt Aizvērt" at bounding box center [263, 194] width 400 height 58
click at [242, 183] on button "Iesniegt" at bounding box center [263, 186] width 75 height 18
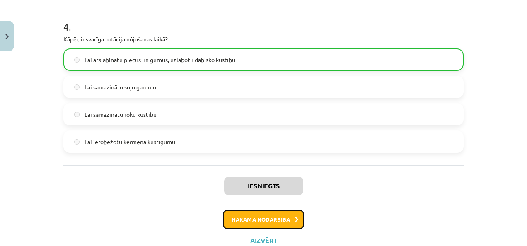
click at [273, 211] on button "Nākamā nodarbība" at bounding box center [263, 219] width 81 height 19
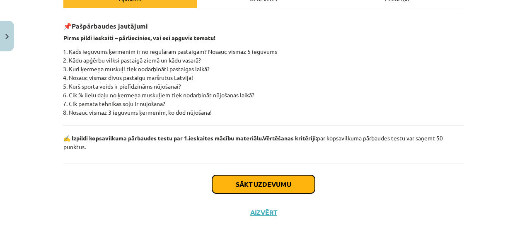
click at [274, 182] on button "Sākt uzdevumu" at bounding box center [263, 184] width 103 height 18
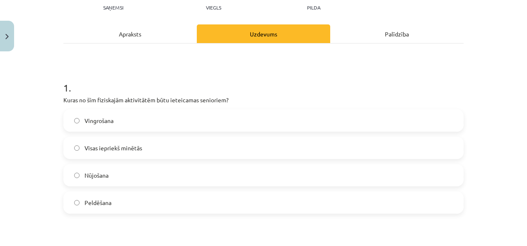
scroll to position [104, 0]
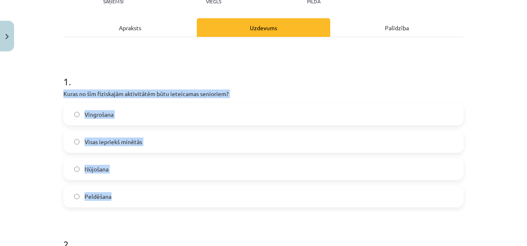
drag, startPoint x: 57, startPoint y: 88, endPoint x: 253, endPoint y: 189, distance: 219.9
copy div "Kuras no šīm fiziskajām aktivitātēm būtu ieteicamas senioriem? Vingrošana Visas…"
click at [163, 134] on label "Visas iepriekš minētās" at bounding box center [263, 141] width 399 height 21
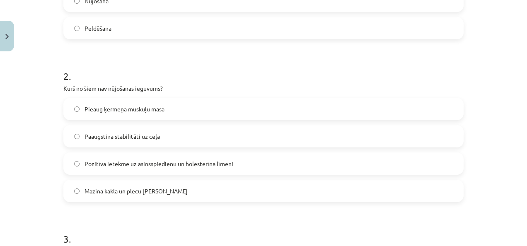
scroll to position [311, 0]
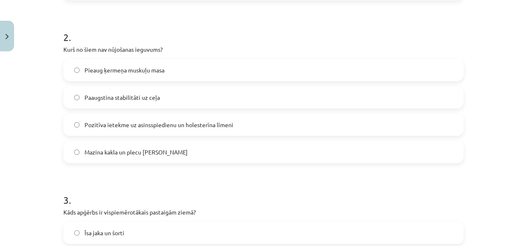
drag, startPoint x: 57, startPoint y: 46, endPoint x: 286, endPoint y: 147, distance: 250.2
click at [277, 73] on label "Pieaug ķermeņa muskuļu masa" at bounding box center [263, 70] width 399 height 21
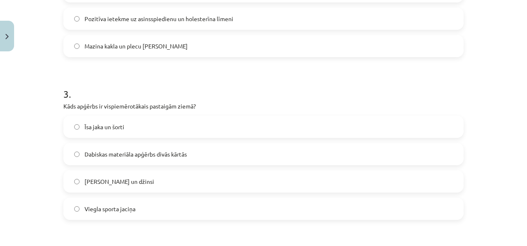
scroll to position [435, 0]
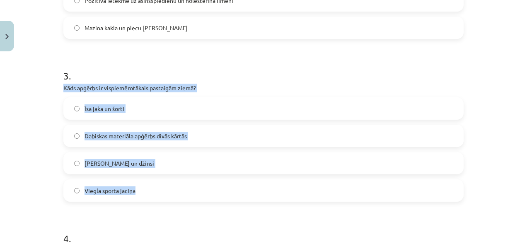
drag, startPoint x: 60, startPoint y: 87, endPoint x: 279, endPoint y: 184, distance: 239.8
click at [267, 133] on label "Dabiskas materiāla apģērbs divās kārtās" at bounding box center [263, 136] width 399 height 21
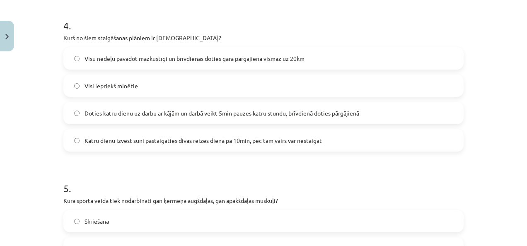
scroll to position [643, 0]
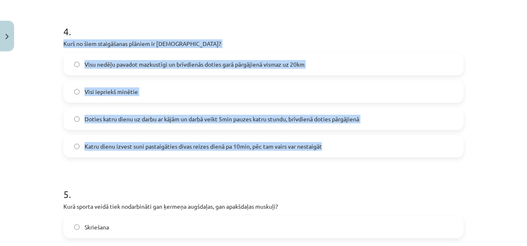
drag, startPoint x: 59, startPoint y: 41, endPoint x: 366, endPoint y: 141, distance: 322.8
click at [388, 118] on label "Doties katru dienu uz darbu ar kājām un darbā veikt 5min pauzes katru stundu, b…" at bounding box center [263, 119] width 399 height 21
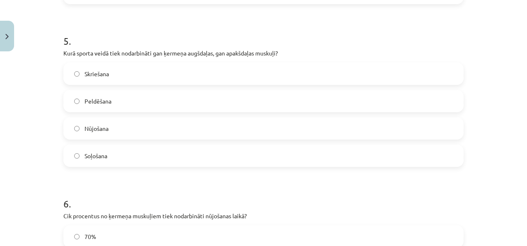
scroll to position [808, 0]
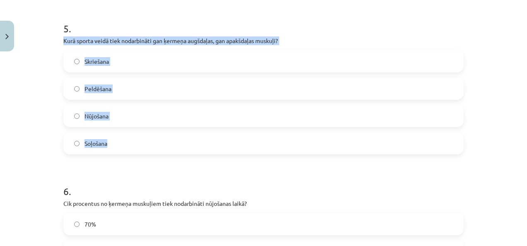
drag, startPoint x: 58, startPoint y: 38, endPoint x: 223, endPoint y: 134, distance: 191.1
click at [223, 134] on div "50 XP Saņemsi Viegls 66 pilda Apraksts Uzdevums Palīdzība 1 . Kuras no šīm fizi…" at bounding box center [263, 146] width 410 height 1798
click at [193, 113] on label "Nūjošana" at bounding box center [263, 116] width 399 height 21
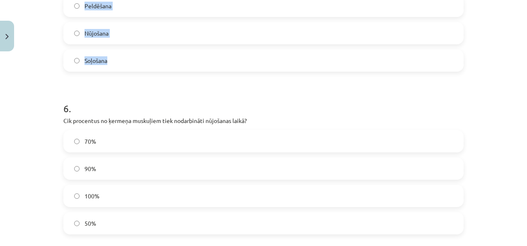
scroll to position [933, 0]
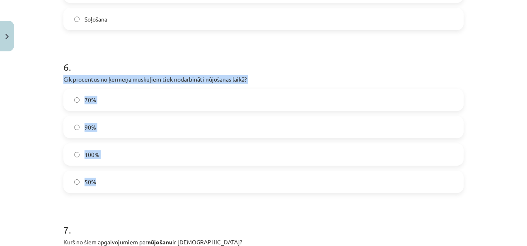
drag, startPoint x: 57, startPoint y: 76, endPoint x: 275, endPoint y: 183, distance: 243.3
click at [275, 183] on div "50 XP Saņemsi Viegls 66 pilda Apraksts Uzdevums Palīdzība 1 . Kuras no šīm fizi…" at bounding box center [263, 21] width 410 height 1798
click at [177, 121] on label "90%" at bounding box center [263, 127] width 399 height 21
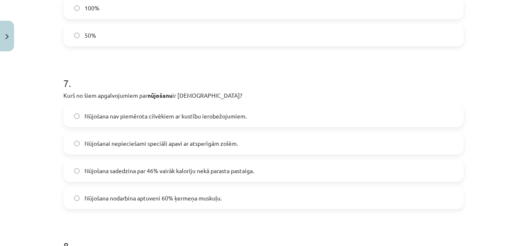
scroll to position [1099, 0]
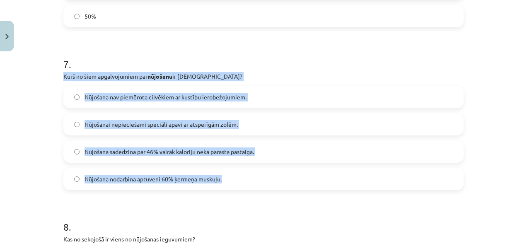
drag, startPoint x: 61, startPoint y: 70, endPoint x: 375, endPoint y: 176, distance: 331.7
click at [375, 176] on div "7 . Kurš no šiem apgalvojumiem par nūjošanu ir pareizs? Nūjošana nav piemērota …" at bounding box center [263, 117] width 400 height 146
click at [308, 147] on label "Nūjošana sadedzina par 46% vairāk kaloriju nekā parasta pastaiga." at bounding box center [263, 151] width 399 height 21
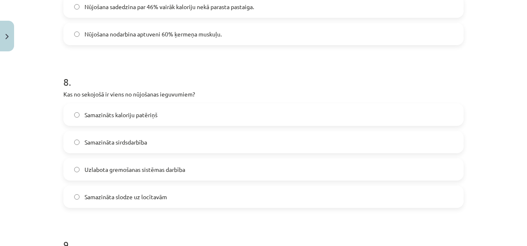
scroll to position [1264, 0]
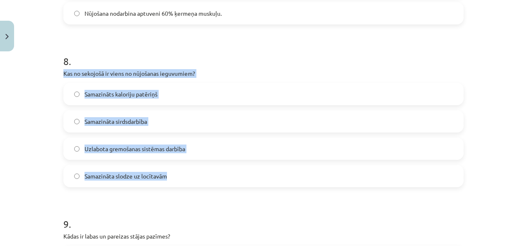
drag, startPoint x: 59, startPoint y: 73, endPoint x: 307, endPoint y: 165, distance: 264.4
drag, startPoint x: 307, startPoint y: 165, endPoint x: 284, endPoint y: 168, distance: 23.5
click at [228, 171] on label "Samazināta slodze uz locītavām" at bounding box center [263, 176] width 399 height 21
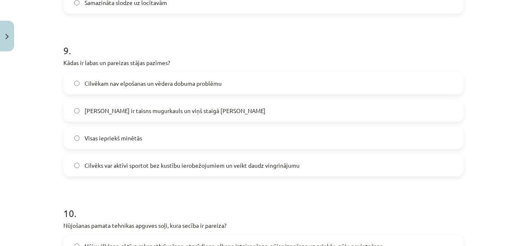
scroll to position [1420, 0]
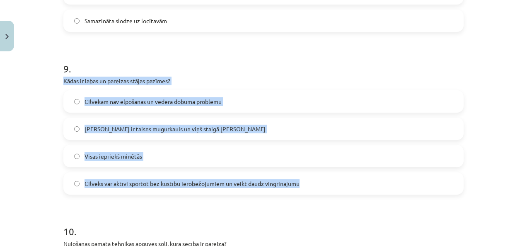
drag, startPoint x: 58, startPoint y: 78, endPoint x: 400, endPoint y: 183, distance: 357.1
click at [228, 153] on label "Visas iepriekš minētās" at bounding box center [263, 156] width 399 height 21
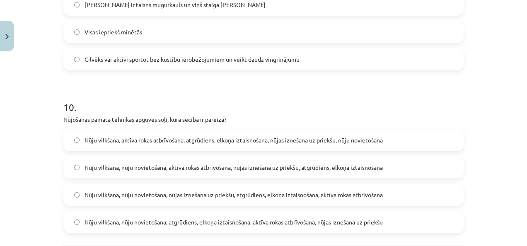
scroll to position [1586, 0]
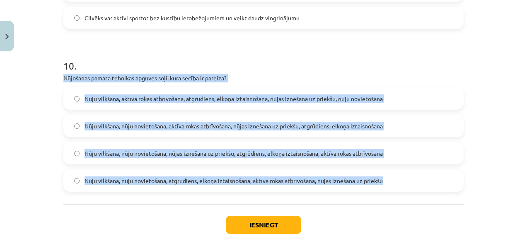
drag, startPoint x: 58, startPoint y: 75, endPoint x: 409, endPoint y: 170, distance: 363.9
click at [442, 152] on label "Nūju vilkšana, nūju novietošana, nūjas iznešana uz priekšu, atgrūdiens, elkoņa …" at bounding box center [263, 153] width 399 height 21
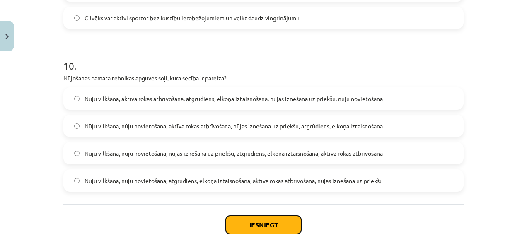
click at [284, 221] on button "Iesniegt" at bounding box center [263, 225] width 75 height 18
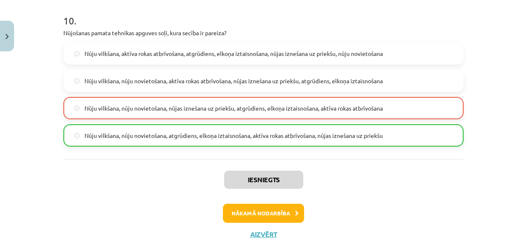
scroll to position [1653, 0]
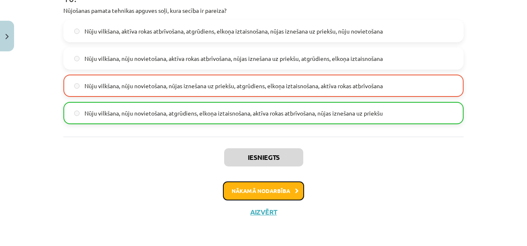
click at [281, 184] on button "Nākamā nodarbība" at bounding box center [263, 191] width 81 height 19
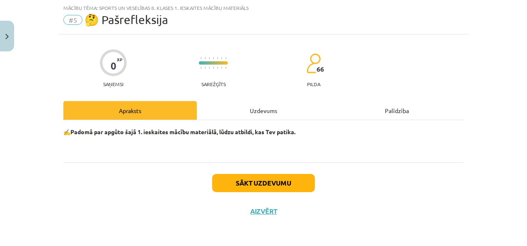
scroll to position [20, 0]
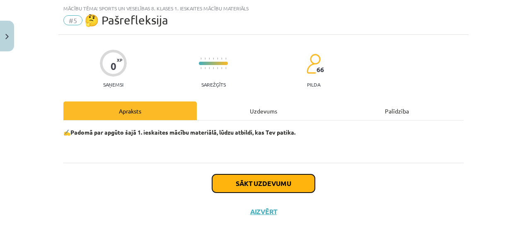
click at [281, 184] on button "Sākt uzdevumu" at bounding box center [263, 184] width 103 height 18
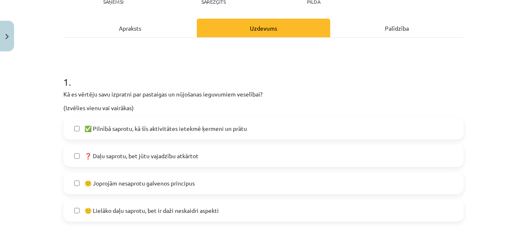
scroll to position [145, 0]
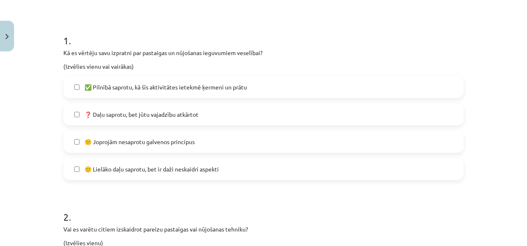
click at [220, 78] on label "✅ Pilnībā saprotu, kā šīs aktivitātes ietekmē ķermeni un prātu" at bounding box center [263, 87] width 399 height 21
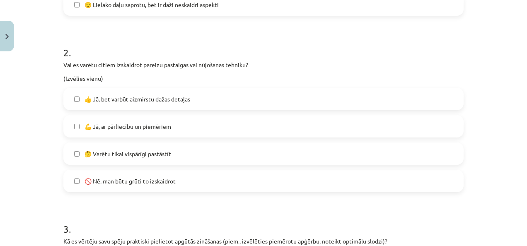
scroll to position [311, 0]
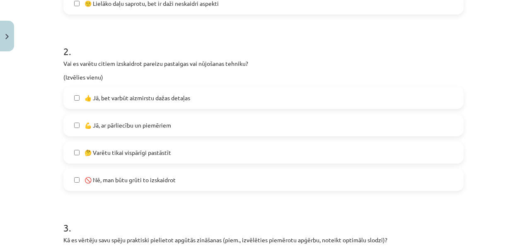
click at [189, 124] on label "💪 Jā, ar pārliecību un piemēriem" at bounding box center [263, 125] width 399 height 21
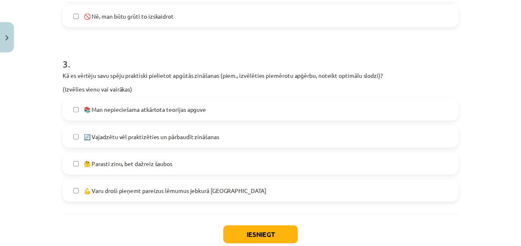
scroll to position [476, 0]
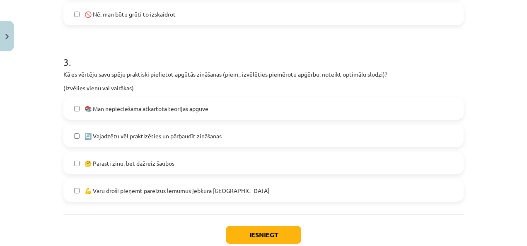
click at [181, 184] on label "💪 Varu droši pieņemt pareizus lēmumus jebkurā [GEOGRAPHIC_DATA]" at bounding box center [263, 190] width 399 height 21
click at [250, 230] on button "Iesniegt" at bounding box center [263, 235] width 75 height 18
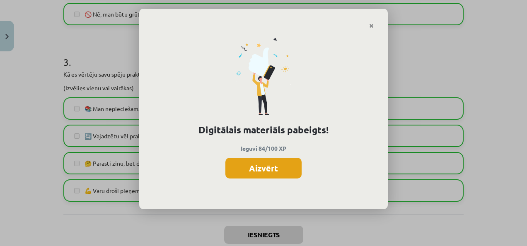
click at [292, 166] on button "Aizvērt" at bounding box center [264, 168] width 76 height 21
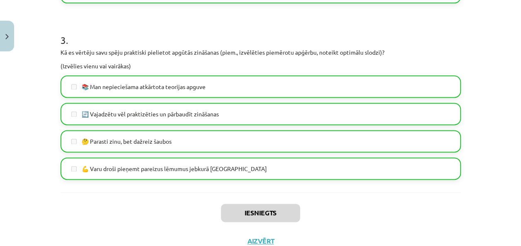
scroll to position [528, 0]
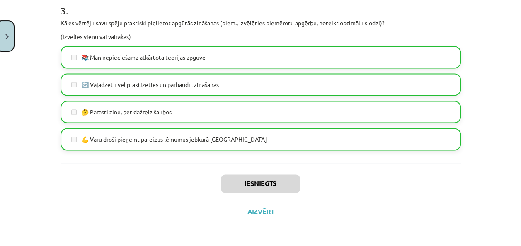
click at [8, 32] on button "Close" at bounding box center [7, 36] width 14 height 31
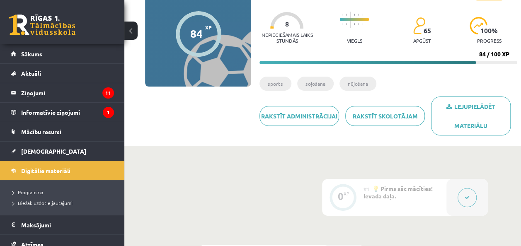
click at [131, 33] on button at bounding box center [130, 31] width 13 height 18
